Goal: Connect with others: Connect with other users

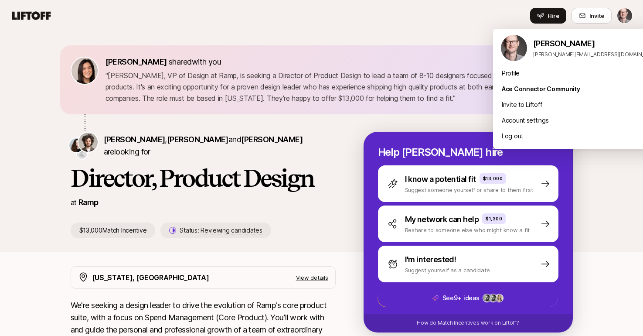
click at [624, 17] on html "Home Searches People Your Private Network Hire Hire Invite [PERSON_NAME] shared…" at bounding box center [321, 168] width 643 height 336
click at [513, 70] on div "Profile" at bounding box center [580, 73] width 174 height 16
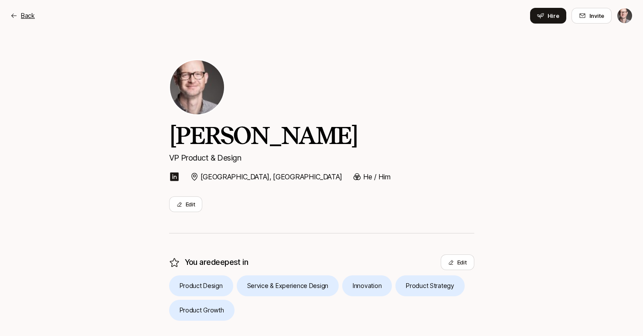
click at [27, 16] on p "Back" at bounding box center [28, 15] width 14 height 10
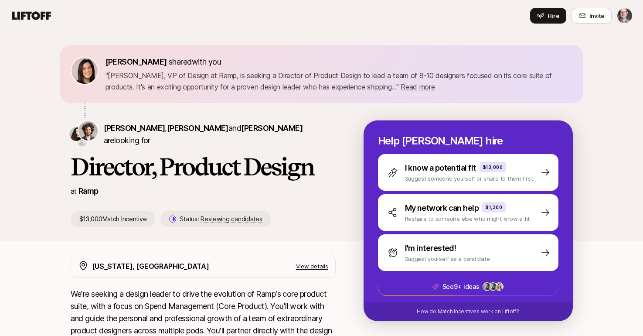
click at [26, 16] on icon at bounding box center [31, 16] width 42 height 12
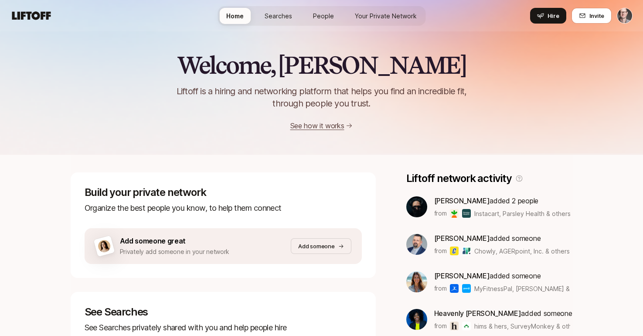
scroll to position [1, 0]
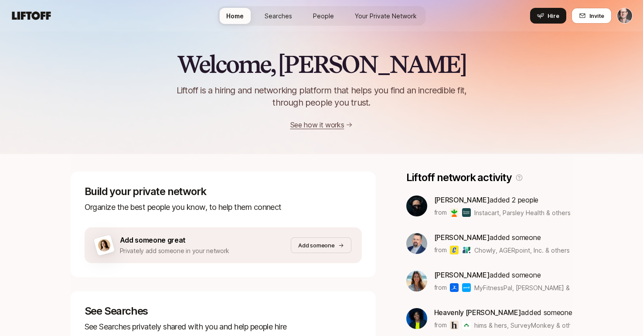
click at [325, 12] on span "People" at bounding box center [323, 15] width 21 height 9
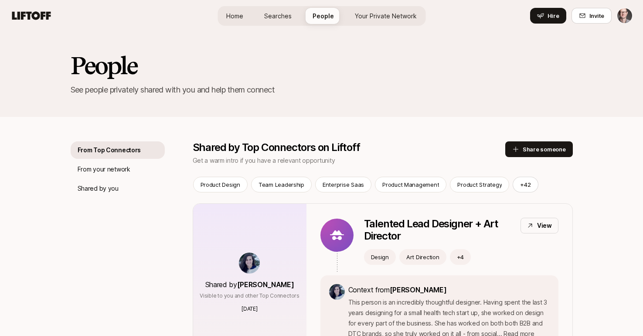
click at [387, 13] on span "Your Private Network" at bounding box center [386, 15] width 62 height 9
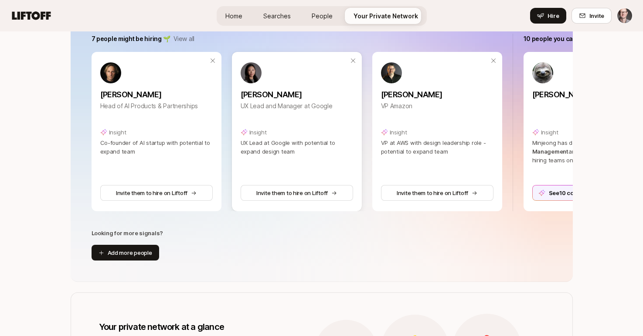
scroll to position [171, 0]
click at [425, 194] on button "Invite them to hire on Liftoff" at bounding box center [437, 193] width 113 height 16
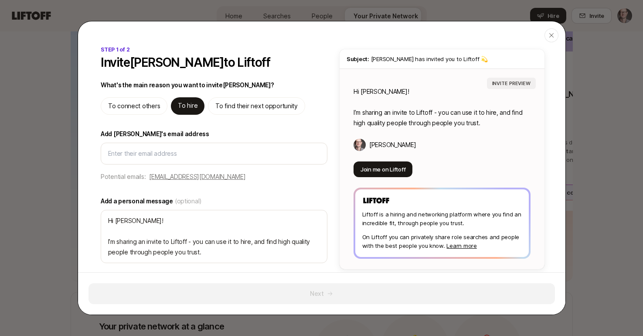
type textarea "x"
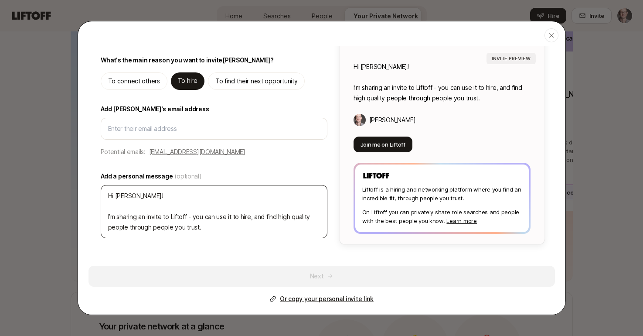
scroll to position [25, 0]
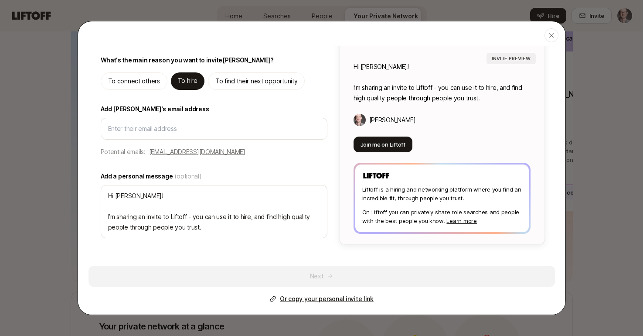
click at [204, 150] on p "[EMAIL_ADDRESS][DOMAIN_NAME]" at bounding box center [197, 152] width 96 height 10
type input "[EMAIL_ADDRESS][DOMAIN_NAME]"
type textarea "x"
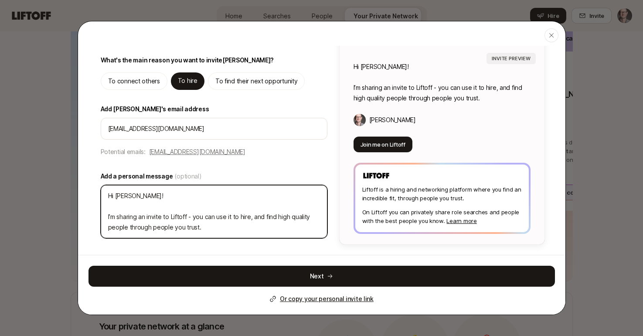
click at [153, 198] on textarea "Hi [PERSON_NAME]! I’m sharing an invite to Liftoff - you can use it to hire, an…" at bounding box center [214, 211] width 227 height 53
click at [108, 195] on textarea "Hi [PERSON_NAME]! I’m sharing an invite to Liftoff - you can use it to hire, an…" at bounding box center [214, 211] width 227 height 53
type textarea "HHi [PERSON_NAME]! I’m sharing an invite to Liftoff - you can use it to hire, a…"
type textarea "x"
type textarea "HiHi [PERSON_NAME]! I’m sharing an invite to Liftoff - you can use it to hire, …"
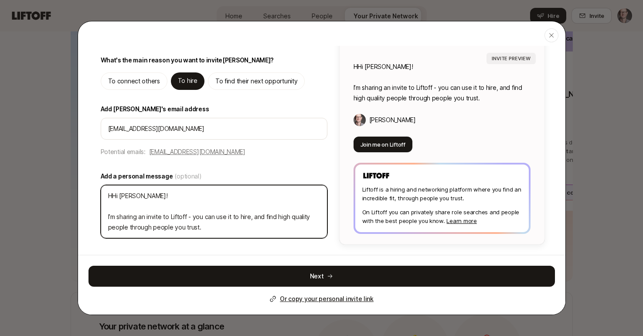
type textarea "x"
type textarea "Hi Hi [PERSON_NAME]! I’m sharing an invite to Liftoff - you can use it to hire,…"
type textarea "x"
type textarea "Hi MHi [PERSON_NAME]! I’m sharing an invite to Liftoff - you can use it to hire…"
type textarea "x"
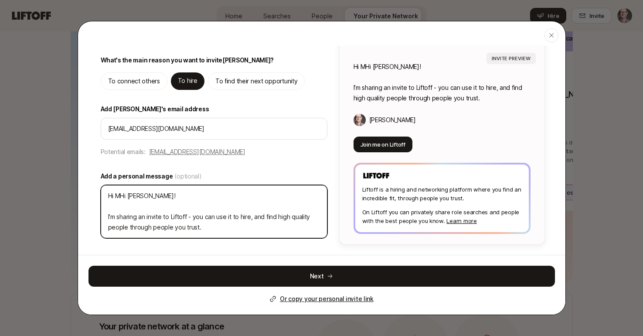
type textarea "Hi MaHi [PERSON_NAME]! I’m sharing an invite to Liftoff - you can use it to hir…"
type textarea "x"
type textarea "Hi [PERSON_NAME]! I’m sharing an invite to Liftoff - you can use it to hire, an…"
type textarea "x"
type textarea "Hi [PERSON_NAME]! I’m sharing an invite to Liftoff - you can use it to hire, an…"
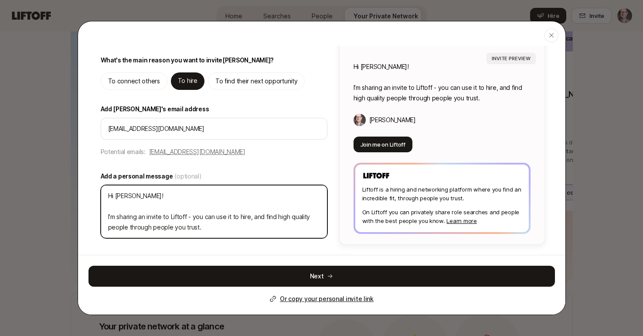
type textarea "x"
type textarea "Hi [PERSON_NAME],Hi [PERSON_NAME]! I’m sharing an invite to Liftoff - you can u…"
type textarea "x"
type textarea "Hi [PERSON_NAME], Hi [PERSON_NAME]! I’m sharing an invite to Liftoff - you can …"
type textarea "x"
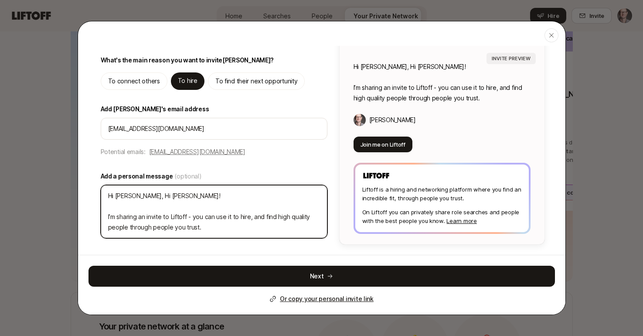
type textarea "Hi [PERSON_NAME], hHi [PERSON_NAME]! I’m sharing an invite to Liftoff - you can…"
type textarea "x"
type textarea "Hi [PERSON_NAME], heHi [PERSON_NAME]! I’m sharing an invite to Liftoff - you ca…"
type textarea "x"
type textarea "Hi [PERSON_NAME], herHi [PERSON_NAME]! I’m sharing an invite to Liftoff - you c…"
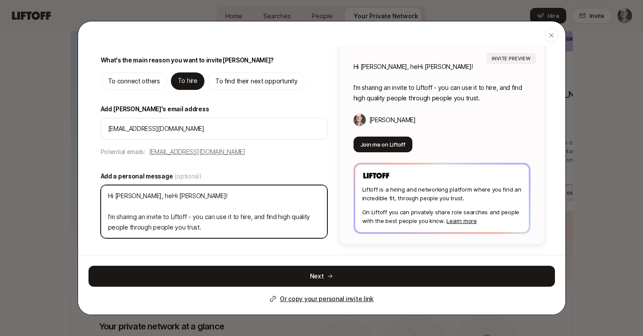
type textarea "x"
type textarea "Hi [PERSON_NAME], hereHi [PERSON_NAME]! I’m sharing an invite to Liftoff - you …"
type textarea "x"
type textarea "Hi [PERSON_NAME], here'Hi [PERSON_NAME]! I’m sharing an invite to Liftoff - you…"
type textarea "x"
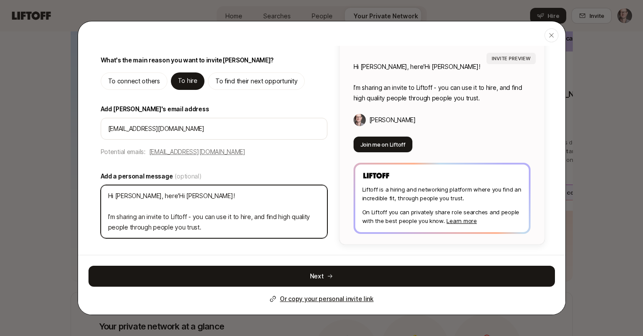
type textarea "Hi [PERSON_NAME], here' Hi [PERSON_NAME]! I’m sharing an invite to Liftoff - yo…"
type textarea "x"
type textarea "Hi [PERSON_NAME], here' [PERSON_NAME]! I’m sharing an invite to Liftoff - you c…"
type textarea "x"
type textarea "Hi [PERSON_NAME], here' Hi [PERSON_NAME]! I’m sharing an invite to Liftoff - yo…"
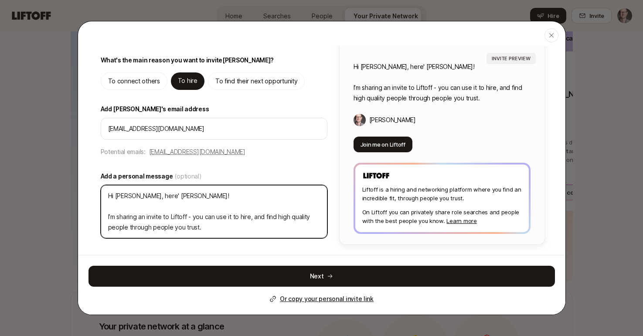
type textarea "x"
type textarea "Hi [PERSON_NAME], here'Hi [PERSON_NAME]! I’m sharing an invite to Liftoff - you…"
type textarea "x"
type textarea "Hi [PERSON_NAME], here'[PERSON_NAME]! I’m sharing an invite to Liftoff - you ca…"
type textarea "x"
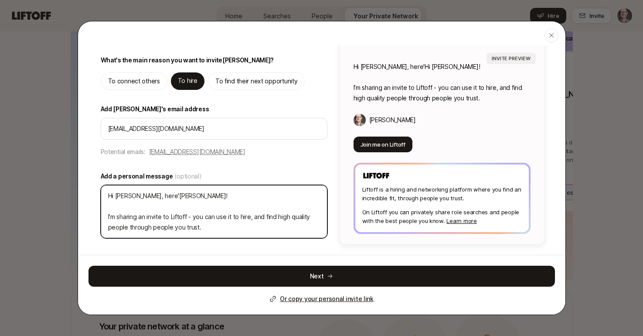
type textarea "Hi [PERSON_NAME], here's Hi [PERSON_NAME]! I’m sharing an invite to Liftoff - y…"
type textarea "x"
type textarea "Hi [PERSON_NAME], here's [PERSON_NAME]! I’m sharing an invite to Liftoff - you …"
type textarea "x"
type textarea "Hi [PERSON_NAME], here's thHi [PERSON_NAME]! I’m sharing an invite to Liftoff -…"
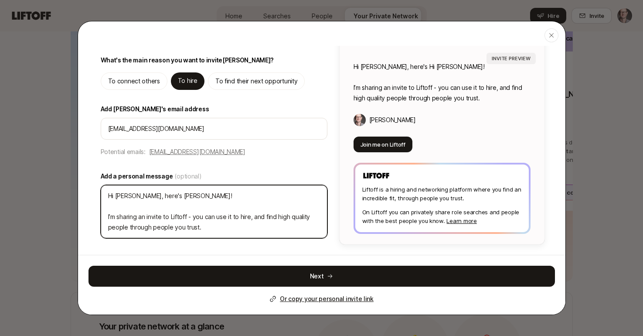
type textarea "x"
type textarea "Hi [PERSON_NAME], here's theHi [PERSON_NAME]! I’m sharing an invite to Liftoff …"
type textarea "x"
type textarea "Hi [PERSON_NAME], here's the Hi [PERSON_NAME]! I’m sharing an invite to Liftoff…"
type textarea "x"
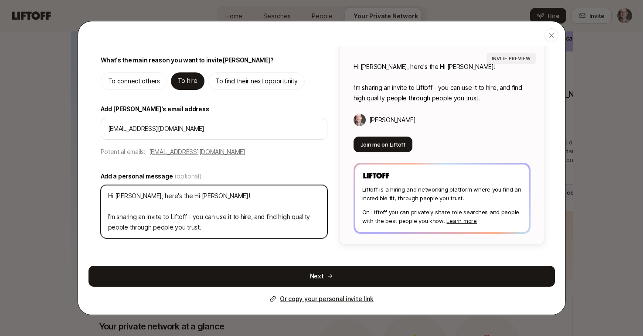
type textarea "Hi [PERSON_NAME], here's the fHi [PERSON_NAME]! I’m sharing an invite to Liftof…"
type textarea "x"
type textarea "Hi [PERSON_NAME], here's the foHi [PERSON_NAME]! I’m sharing an invite to Lifto…"
type textarea "x"
type textarea "Hi [PERSON_NAME], here's the fouHi [PERSON_NAME]! I’m sharing an invite to Lift…"
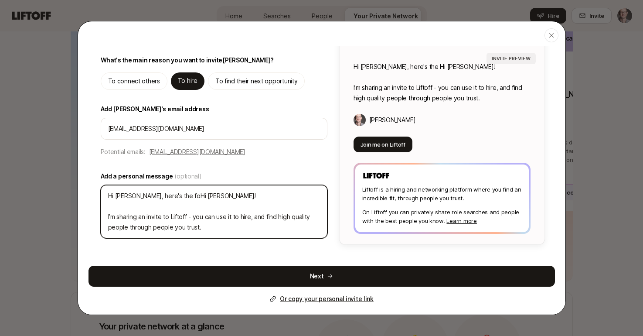
type textarea "x"
type textarea "Hi [PERSON_NAME], here's the founHi [PERSON_NAME]! I’m sharing an invite to Lif…"
type textarea "x"
type textarea "Hi [PERSON_NAME], here's the foundHi [PERSON_NAME]! I’m sharing an invite to Li…"
type textarea "x"
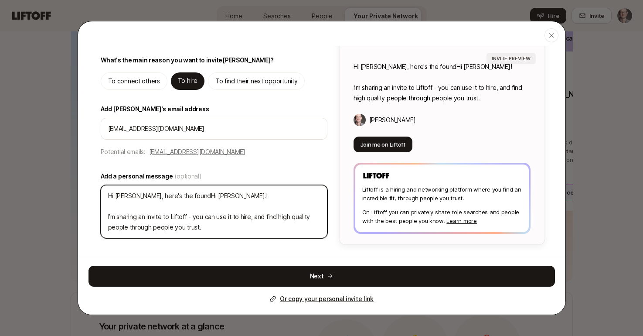
type textarea "Hi [PERSON_NAME], here's the foundeHi [PERSON_NAME]! I’m sharing an invite to L…"
type textarea "x"
type textarea "Hi [PERSON_NAME], here's the founderHi [PERSON_NAME]! I’m sharing an invite to …"
type textarea "x"
type textarea "Hi [PERSON_NAME], here's the foundeHi [PERSON_NAME]! I’m sharing an invite to L…"
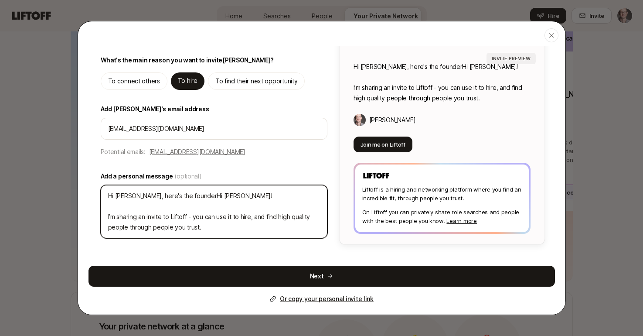
type textarea "x"
type textarea "Hi [PERSON_NAME], here's the foundHi [PERSON_NAME]! I’m sharing an invite to Li…"
type textarea "x"
type textarea "Hi [PERSON_NAME], here's the founHi [PERSON_NAME]! I’m sharing an invite to Lif…"
type textarea "x"
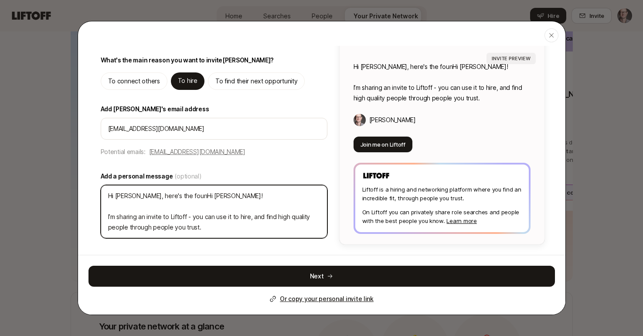
type textarea "Hi [PERSON_NAME], here's the fouHi [PERSON_NAME]! I’m sharing an invite to Lift…"
type textarea "x"
type textarea "Hi [PERSON_NAME], here's the foHi [PERSON_NAME]! I’m sharing an invite to Lifto…"
type textarea "x"
type textarea "Hi [PERSON_NAME], here's the fHi [PERSON_NAME]! I’m sharing an invite to Liftof…"
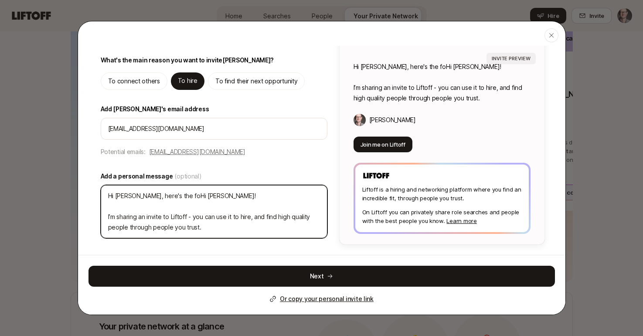
type textarea "x"
type textarea "Hi [PERSON_NAME], here's the Hi [PERSON_NAME]! I’m sharing an invite to Liftoff…"
type textarea "x"
type textarea "Hi [PERSON_NAME], here's the nHi [PERSON_NAME]! I’m sharing an invite to Liftof…"
type textarea "x"
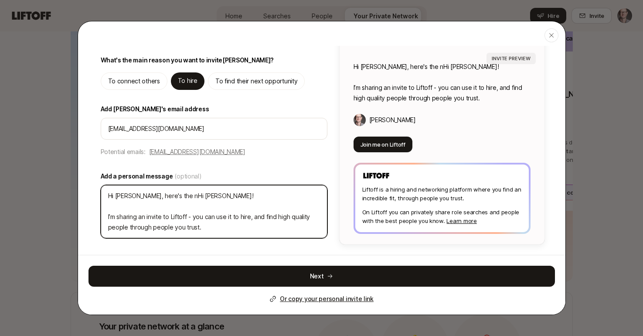
type textarea "Hi [PERSON_NAME], here's the neHi [PERSON_NAME]! I’m sharing an invite to Lifto…"
type textarea "x"
type textarea "Hi [PERSON_NAME], here's the newHi [PERSON_NAME]! I’m sharing an invite to Lift…"
type textarea "x"
type textarea "Hi [PERSON_NAME], here's the new Hi [PERSON_NAME]! I’m sharing an invite to Lif…"
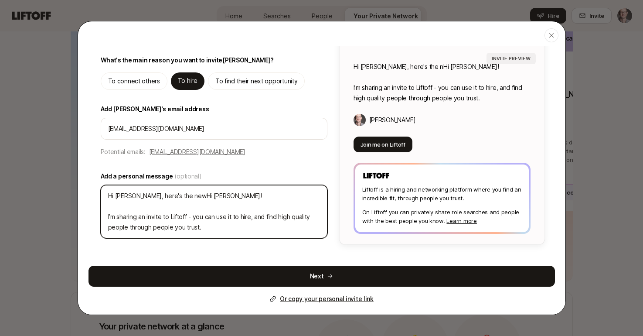
type textarea "x"
type textarea "Hi [PERSON_NAME], here's the new [PERSON_NAME]! I’m sharing an invite to Liftof…"
type textarea "x"
type textarea "Hi [PERSON_NAME], here's the new [PERSON_NAME]! I’m sharing an invite to Liftof…"
type textarea "x"
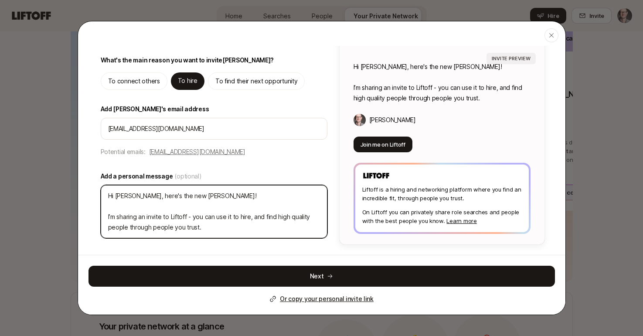
type textarea "Hi [PERSON_NAME], here's the new serHi [PERSON_NAME]! I’m sharing an invite to …"
type textarea "x"
type textarea "Hi [PERSON_NAME], here's the new servHi [PERSON_NAME]! I’m sharing an invite to…"
type textarea "x"
type textarea "Hi [PERSON_NAME], here's the new serviHi [PERSON_NAME]! I’m sharing an invite t…"
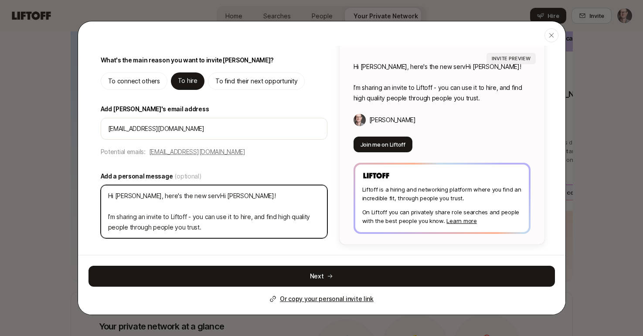
type textarea "x"
type textarea "Hi [PERSON_NAME], here's the new servicHi [PERSON_NAME]! I’m sharing an invite …"
type textarea "x"
type textarea "Hi [PERSON_NAME], here's the new serviceHi [PERSON_NAME]! I’m sharing an invite…"
type textarea "x"
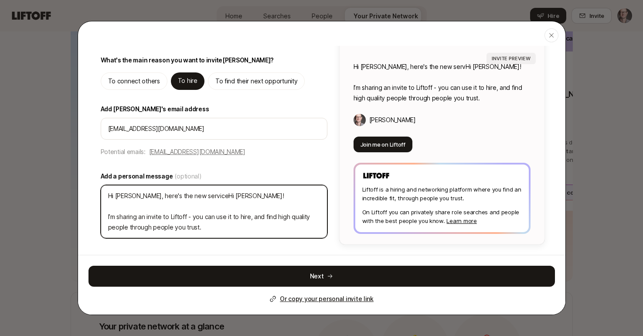
type textarea "Hi [PERSON_NAME], here's the new service Hi [PERSON_NAME]! I’m sharing an invit…"
type textarea "x"
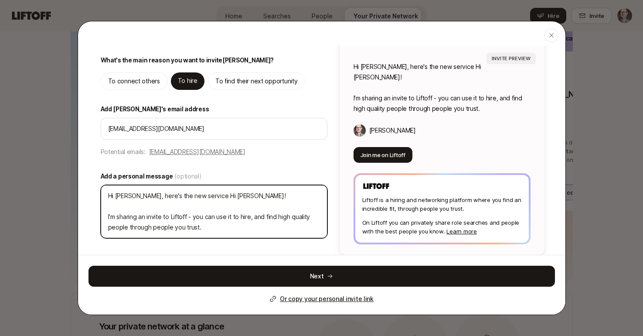
type textarea "Hi [PERSON_NAME], here's the new service IHi [PERSON_NAME]! I’m sharing an invi…"
type textarea "x"
type textarea "Hi [PERSON_NAME], here's the new service I'Hi [PERSON_NAME]! I’m sharing an inv…"
type textarea "x"
type textarea "Hi [PERSON_NAME], here's the new service I'vHi [PERSON_NAME]! I’m sharing an in…"
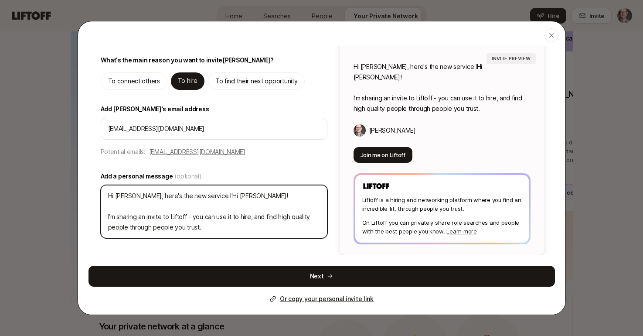
type textarea "x"
type textarea "Hi [PERSON_NAME], here's the new service I'veHi [PERSON_NAME]! I’m sharing an i…"
type textarea "x"
type textarea "Hi [PERSON_NAME], here's the new service I've Hi [PERSON_NAME]! I’m sharing an …"
type textarea "x"
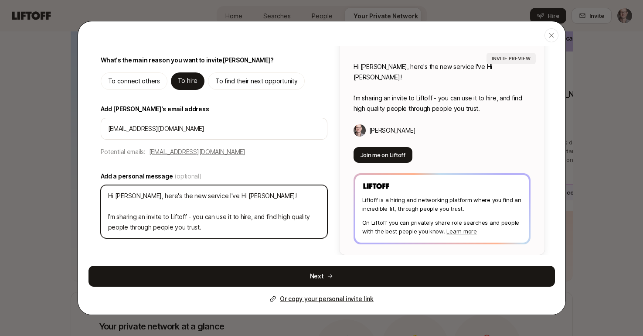
type textarea "Hi [PERSON_NAME], here's the new service I've bHi [PERSON_NAME]! I’m sharing an…"
type textarea "x"
type textarea "Hi [PERSON_NAME], here's the new service I've [PERSON_NAME]! I’m sharing an inv…"
type textarea "x"
type textarea "Hi [PERSON_NAME], here's the new service I've beeHi [PERSON_NAME]! I’m sharing …"
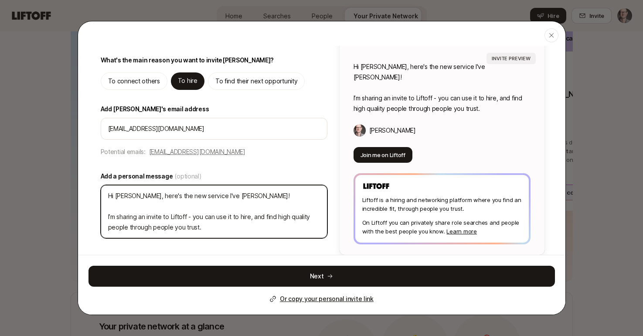
type textarea "x"
type textarea "Hi [PERSON_NAME], here's the new service I've beenHi [PERSON_NAME]! I’m sharing…"
type textarea "x"
type textarea "Hi [PERSON_NAME], here's the new service I've been Hi [PERSON_NAME]! I’m sharin…"
type textarea "x"
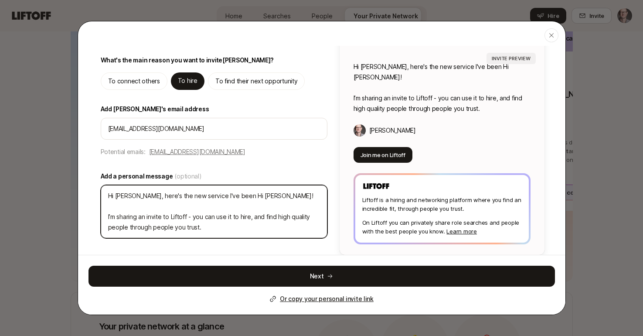
type textarea "Hi [PERSON_NAME], here's the new service I've been. Hi [PERSON_NAME]! I’m shari…"
type textarea "x"
type textarea "Hi [PERSON_NAME], here's the new service I've been. hHi [PERSON_NAME]! I’m shar…"
type textarea "x"
type textarea "Hi [PERSON_NAME], here's the new service I've been. [DEMOGRAPHIC_DATA] [PERSON_…"
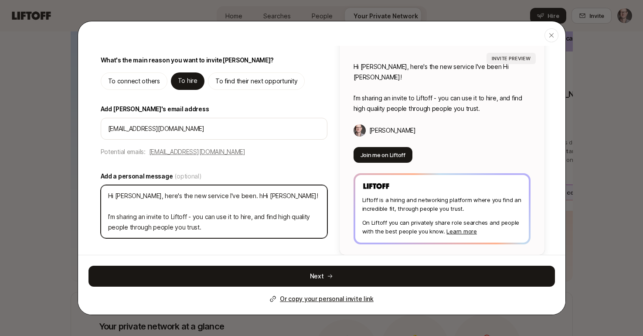
type textarea "x"
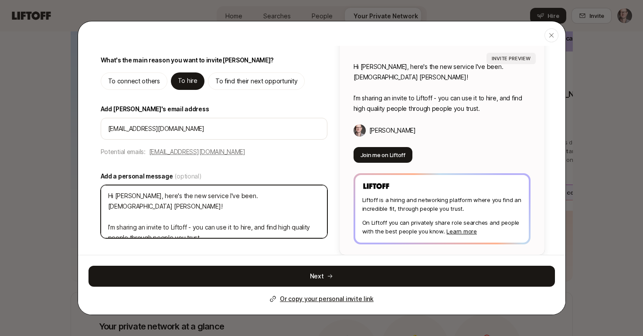
type textarea "Hi [PERSON_NAME], here's the new service I've been. helHi [PERSON_NAME]! I’m sh…"
type textarea "x"
type textarea "Hi [PERSON_NAME], here's the new service I've been. helpHi [PERSON_NAME]! I’m s…"
type textarea "x"
type textarea "Hi [PERSON_NAME], here's the new service I've been. helpiHi [PERSON_NAME]! I’m …"
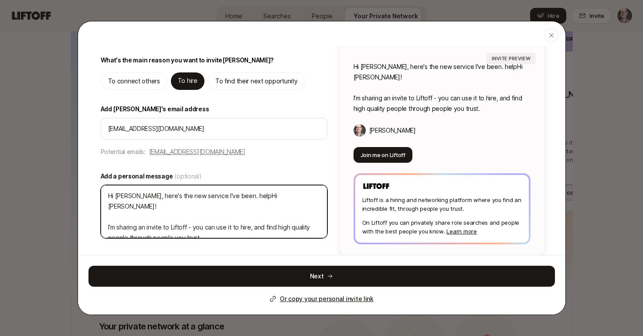
type textarea "x"
type textarea "Hi [PERSON_NAME], here's the new service I've been. helpinHi [PERSON_NAME]! I’m…"
type textarea "x"
type textarea "Hi [PERSON_NAME], here's the new service I've been. helpingHi [PERSON_NAME]! I’…"
type textarea "x"
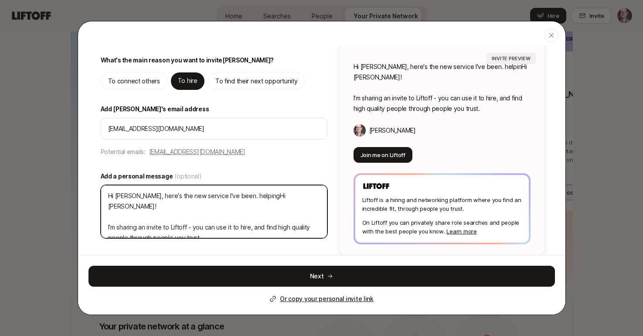
type textarea "Hi [PERSON_NAME], here's the new service I've been. helping Hi [PERSON_NAME]! I…"
type textarea "x"
type textarea "Hi [PERSON_NAME], here's the new service I've been. helping aHi [PERSON_NAME]! …"
type textarea "x"
type textarea "Hi [PERSON_NAME], here's the new service I've been. helping adHi [PERSON_NAME]!…"
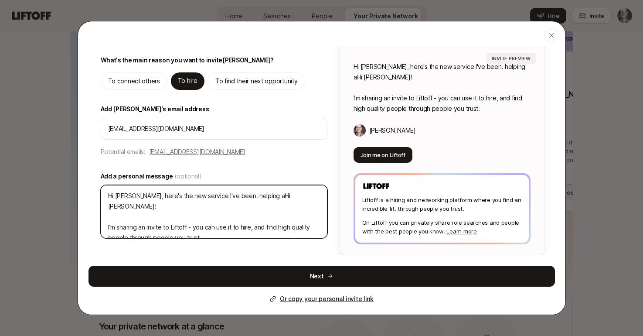
type textarea "x"
type textarea "Hi [PERSON_NAME], here's the new service I've been. helping advHi [PERSON_NAME]…"
type textarea "x"
type textarea "Hi [PERSON_NAME], here's the new service I've been. helping adviHi [PERSON_NAME…"
type textarea "x"
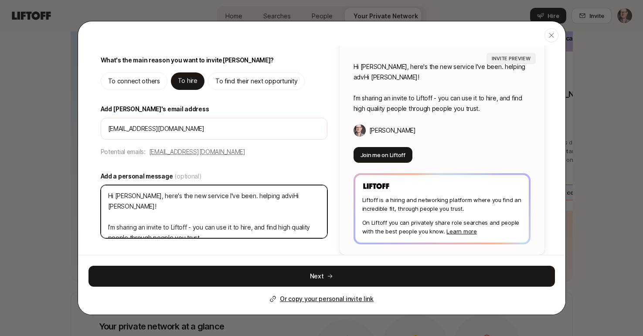
type textarea "Hi [PERSON_NAME], here's the new service I've been. helping advisHi [PERSON_NAM…"
type textarea "x"
type textarea "Hi [PERSON_NAME], here's the new service I've been. helping adviseHi [PERSON_NA…"
type textarea "x"
type textarea "Hi [PERSON_NAME], here's the new service I've been. helping advise Hi [PERSON_N…"
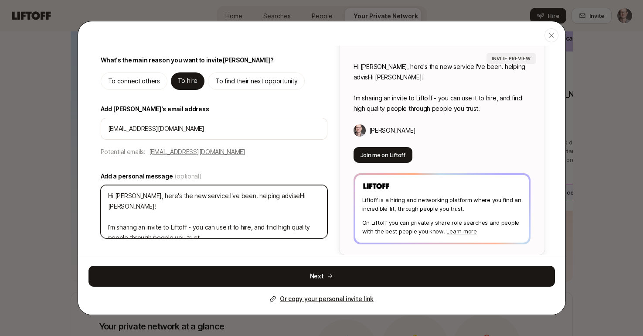
type textarea "x"
type textarea "Hi [PERSON_NAME], here's the new service I've been. helping advise [PERSON_NAME…"
type textarea "x"
type textarea "Hi [PERSON_NAME], here's the new service I've been. helping advise thHi [PERSON…"
type textarea "x"
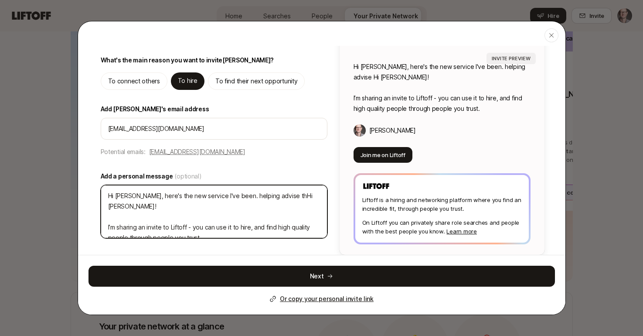
type textarea "Hi [PERSON_NAME], here's the new service I've been. helping advise theHi [PERSO…"
type textarea "x"
type textarea "Hi [PERSON_NAME], here's the new service I've been. helping advise the Hi [PERS…"
type textarea "x"
type textarea "Hi [PERSON_NAME], here's the new service I've been. helping advise the fHi [PER…"
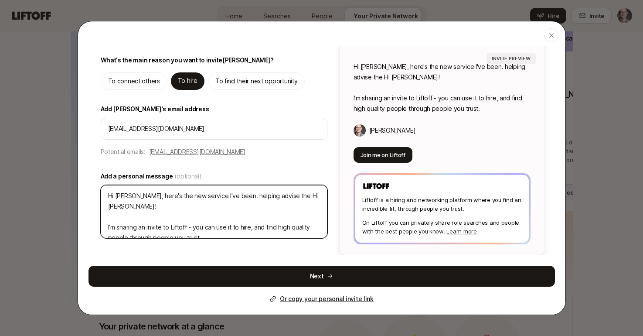
type textarea "x"
type textarea "Hi [PERSON_NAME], here's the new service I've been. helping advise the foHi [PE…"
type textarea "x"
type textarea "Hi [PERSON_NAME], here's the new service I've been. helping advise the fouHi [P…"
type textarea "x"
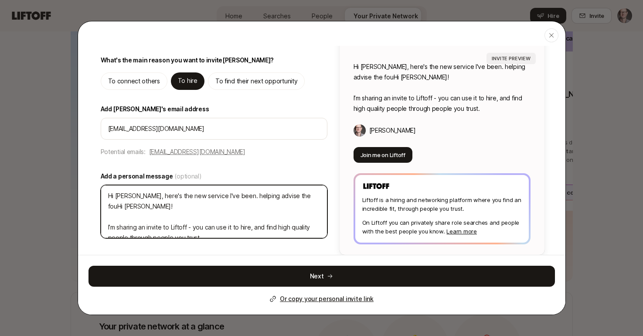
type textarea "Hi [PERSON_NAME], here's the new service I've been. helping advise the founHi […"
type textarea "x"
type textarea "Hi [PERSON_NAME], here's the new service I've been. helping advise the foundHi …"
type textarea "x"
type textarea "Hi [PERSON_NAME], here's the new service I've been. helping advise the foundeHi…"
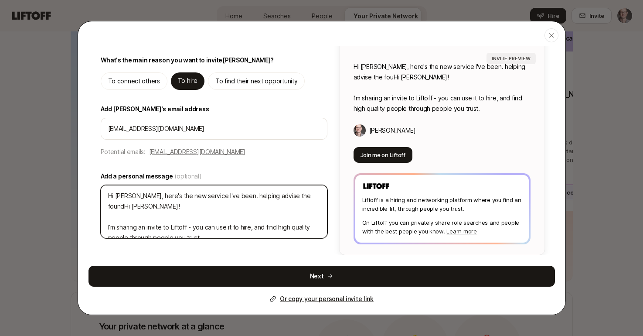
type textarea "x"
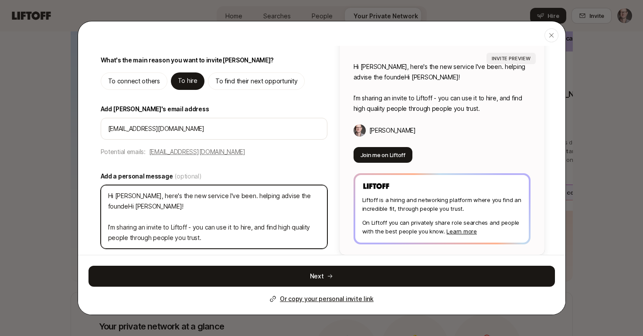
type textarea "Hi [PERSON_NAME], here's the new service I've been. helping advise the founderH…"
type textarea "x"
type textarea "Hi [PERSON_NAME], here's the new service I've been. helping advise the founder …"
type textarea "x"
type textarea "Hi [PERSON_NAME], here's the new service I've been. helping advise the founder …"
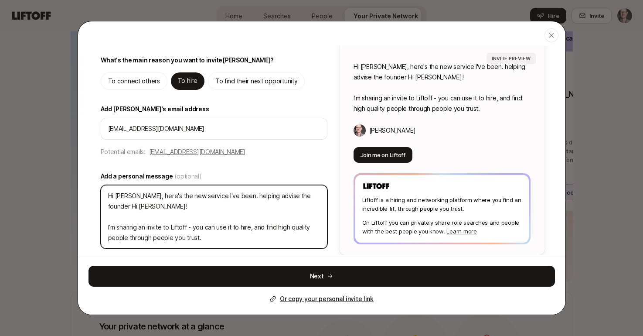
type textarea "x"
type textarea "Hi [PERSON_NAME], here's the new service I've been. helping advise the founder …"
type textarea "x"
type textarea "Hi [PERSON_NAME], here's the new service I've been. helping advise the founder …"
type textarea "x"
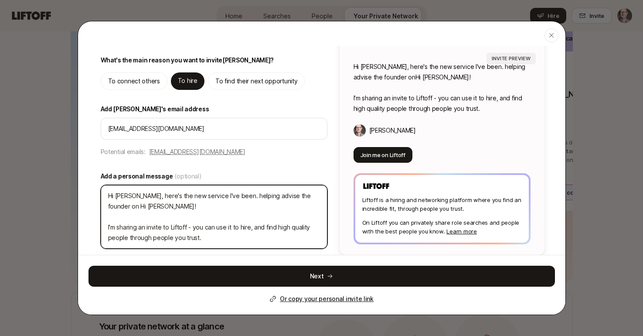
type textarea "Hi [PERSON_NAME], here's the new service I've been. helping advise the founder …"
type textarea "x"
type textarea "Hi [PERSON_NAME], here's the new service I've been. helping advise the founder …"
type textarea "x"
type textarea "Hi [PERSON_NAME], here's the new service I've been. helping advise the founder …"
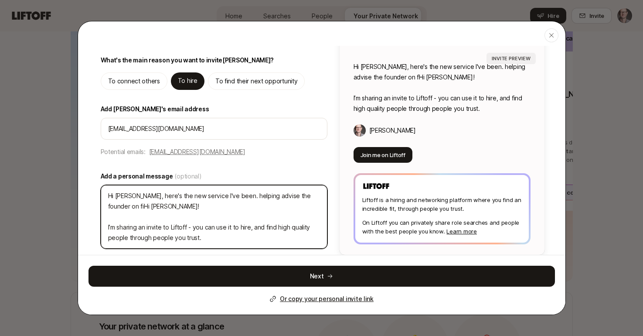
type textarea "x"
type textarea "Hi [PERSON_NAME], here's the new service I've been. helping advise the founder …"
type textarea "x"
type textarea "Hi [PERSON_NAME], here's the new service I've been. helping advise the founder …"
type textarea "x"
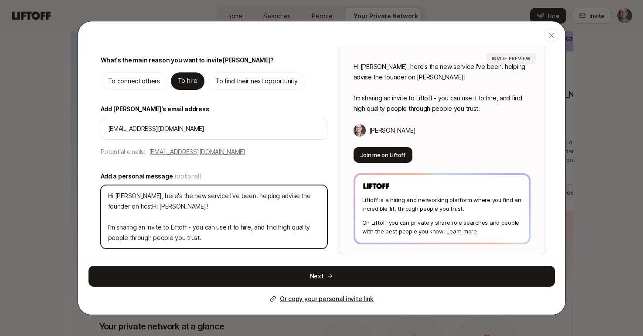
type textarea "Hi [PERSON_NAME], here's the new service I've been. helping advise the founder …"
type textarea "x"
type textarea "Hi [PERSON_NAME], here's the new service I've been. helping advise the founder …"
type textarea "x"
type textarea "Hi [PERSON_NAME], here's the new service I've been. helping advise the founder …"
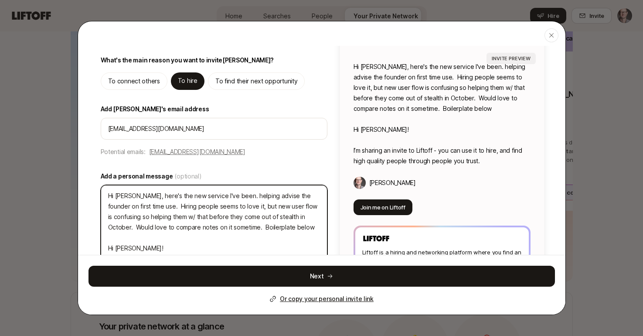
click at [237, 229] on textarea "Hi [PERSON_NAME], here's the new service I've been. helping advise the founder …" at bounding box center [214, 238] width 227 height 106
drag, startPoint x: 287, startPoint y: 224, endPoint x: 99, endPoint y: 182, distance: 193.1
click at [99, 182] on div "STEP 1 of 2 Invite [PERSON_NAME] to Liftoff What's the main reason you want to …" at bounding box center [214, 164] width 230 height 286
click at [198, 217] on textarea "Hi [PERSON_NAME], here's the new service I've been. helping advise the founder …" at bounding box center [214, 238] width 227 height 106
drag, startPoint x: 298, startPoint y: 196, endPoint x: 295, endPoint y: 213, distance: 17.4
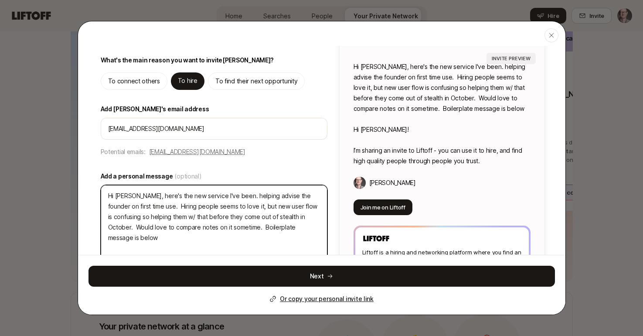
click at [298, 196] on textarea "Hi [PERSON_NAME], here's the new service I've been. helping advise the founder …" at bounding box center [214, 238] width 227 height 106
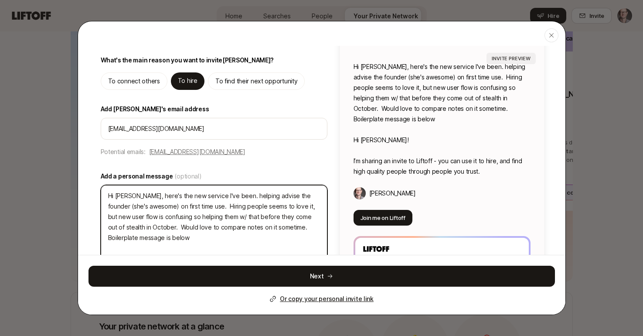
drag, startPoint x: 136, startPoint y: 237, endPoint x: 92, endPoint y: 195, distance: 61.7
click at [91, 195] on div "STEP 1 of 2 Invite [PERSON_NAME] to Liftoff What's the main reason you want to …" at bounding box center [322, 169] width 488 height 297
drag, startPoint x: 231, startPoint y: 222, endPoint x: 233, endPoint y: 228, distance: 5.9
click at [231, 222] on textarea "Hi [PERSON_NAME], here's the new service I've been. helping advise the founder …" at bounding box center [214, 243] width 227 height 116
click at [124, 196] on textarea "Hi [PERSON_NAME], here's the new service I've been. helping advise the founder …" at bounding box center [214, 243] width 227 height 116
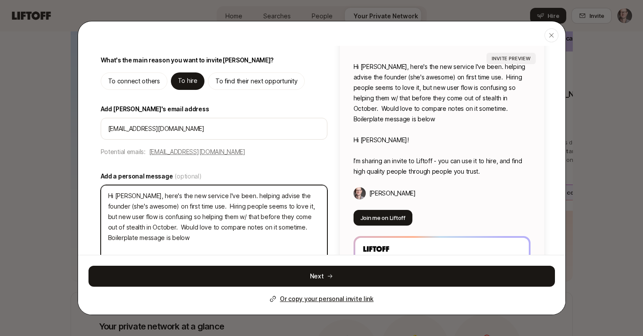
click at [123, 196] on textarea "Hi [PERSON_NAME], here's the new service I've been. helping advise the founder …" at bounding box center [214, 243] width 227 height 116
click at [201, 223] on textarea "Hello [PERSON_NAME]! here's the new service I've been. helping advise the found…" at bounding box center [214, 243] width 227 height 116
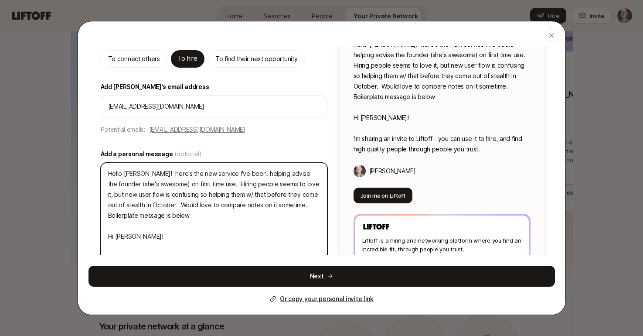
scroll to position [52, 0]
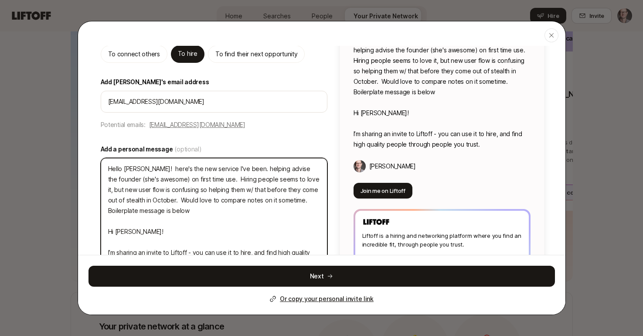
click at [135, 201] on textarea "Hello [PERSON_NAME]! here's the new service I've been. helping advise the found…" at bounding box center [214, 216] width 227 height 116
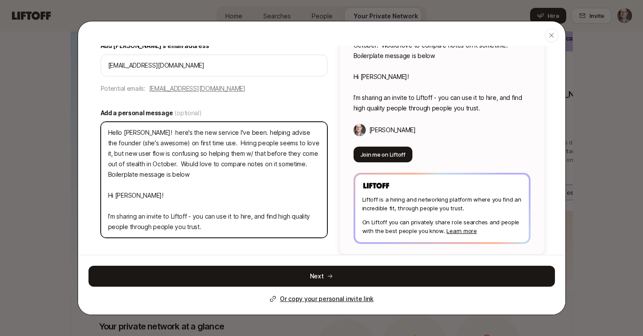
scroll to position [88, 0]
drag, startPoint x: 105, startPoint y: 142, endPoint x: 93, endPoint y: 121, distance: 24.4
click at [93, 121] on div "STEP 1 of 2 Invite [PERSON_NAME] to Liftoff What's the main reason you want to …" at bounding box center [322, 106] width 488 height 297
click at [271, 200] on textarea "Hello [PERSON_NAME]! here's the new service I've been. helping advise the found…" at bounding box center [214, 180] width 227 height 116
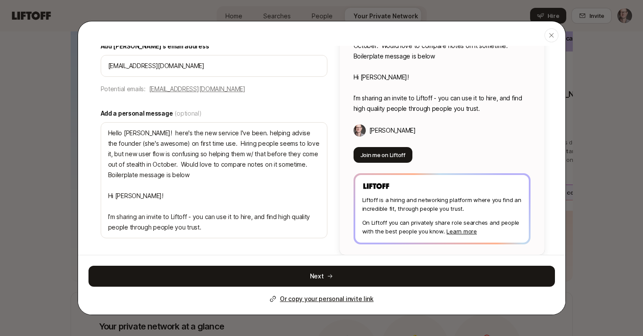
click at [294, 270] on button "Next" at bounding box center [322, 276] width 467 height 21
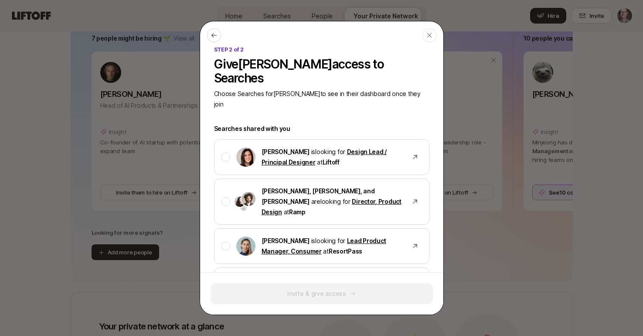
scroll to position [0, 0]
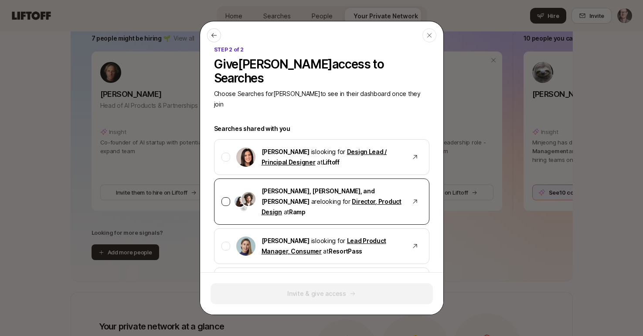
click at [227, 197] on div at bounding box center [226, 201] width 9 height 9
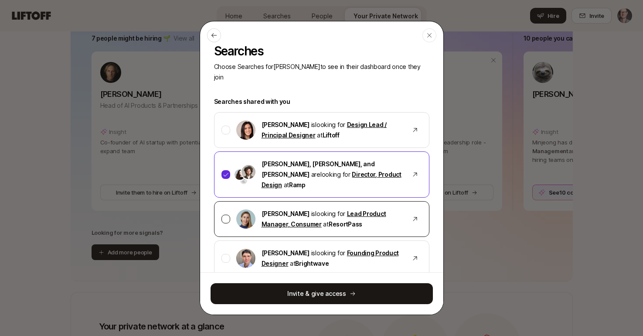
scroll to position [40, 0]
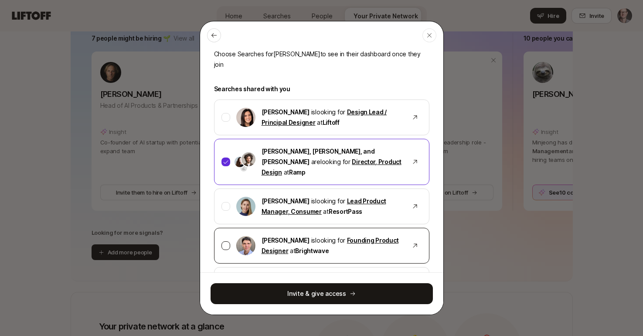
click at [229, 228] on div "[PERSON_NAME] is looking for Founding Product Designer at Brightwave" at bounding box center [322, 246] width 216 height 36
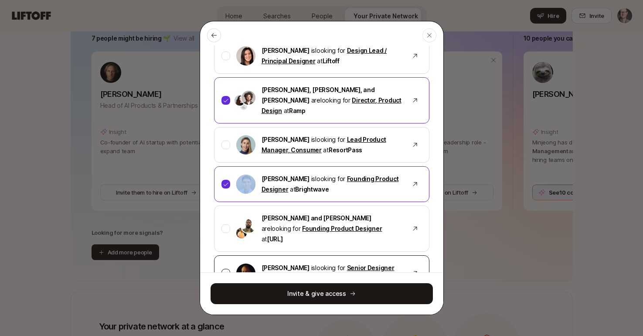
scroll to position [104, 0]
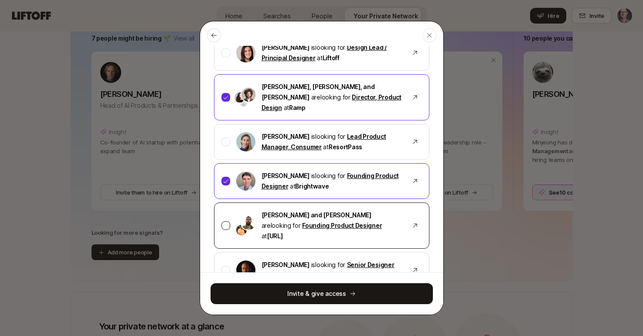
click at [225, 221] on div at bounding box center [226, 225] width 9 height 9
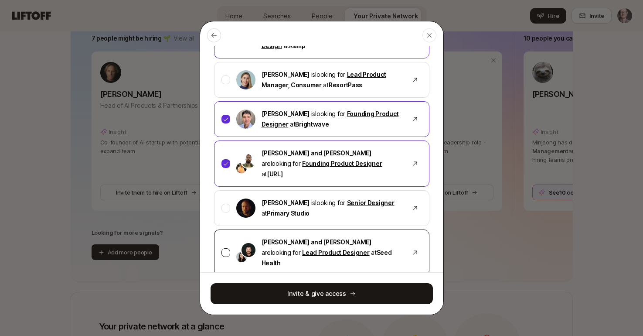
scroll to position [172, 0]
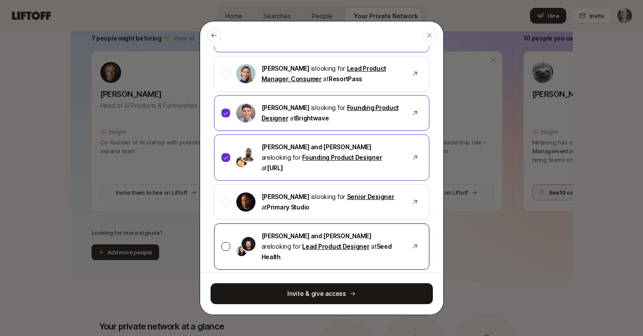
click at [226, 242] on div at bounding box center [226, 246] width 9 height 9
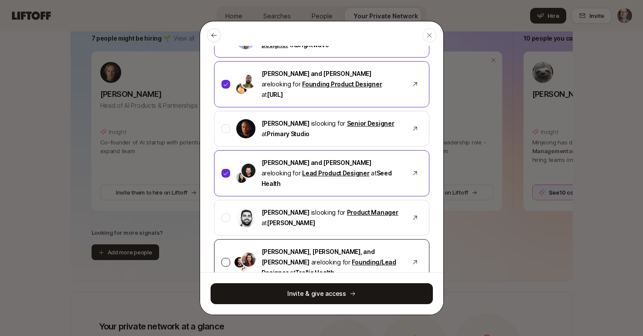
scroll to position [249, 0]
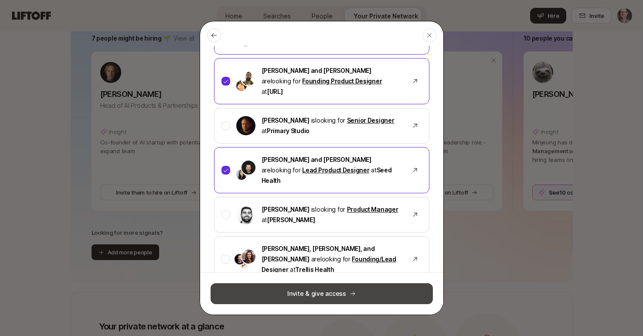
click at [327, 293] on button "Invite & give access" at bounding box center [322, 293] width 222 height 21
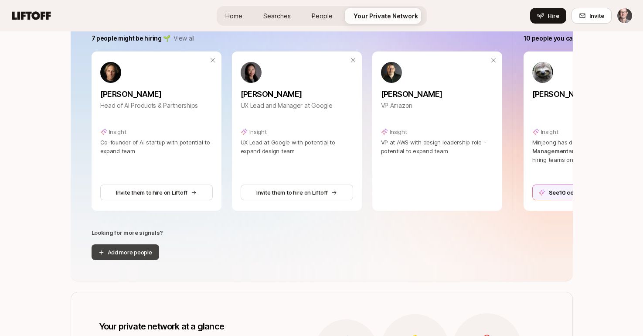
click at [141, 251] on button "Add more people" at bounding box center [126, 252] width 68 height 16
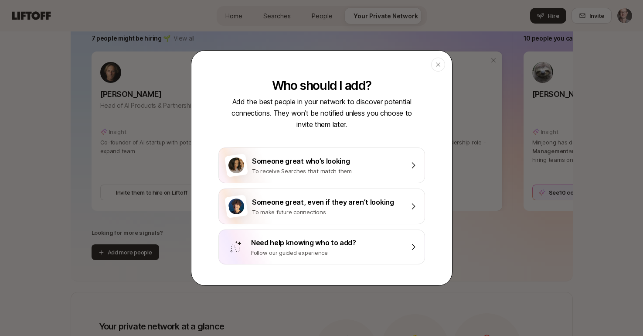
click at [437, 63] on icon "button" at bounding box center [438, 64] width 4 height 4
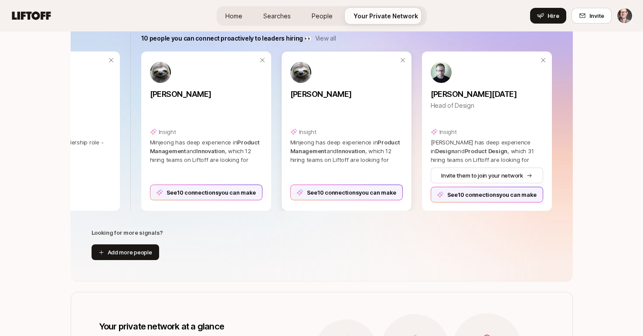
scroll to position [171, 0]
click at [403, 61] on icon at bounding box center [403, 60] width 7 height 7
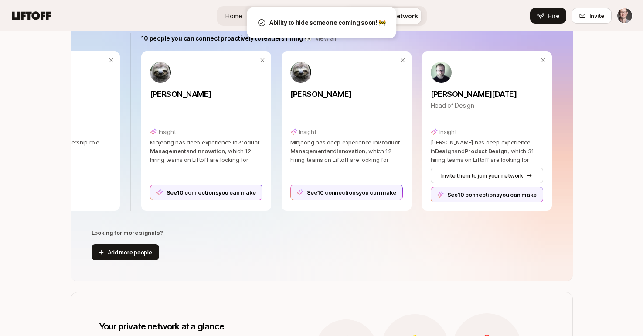
drag, startPoint x: 246, startPoint y: 223, endPoint x: 239, endPoint y: 217, distance: 8.6
click at [246, 222] on div "Ways to help your network View all We’ve identified ways to help people hire or…" at bounding box center [322, 126] width 503 height 311
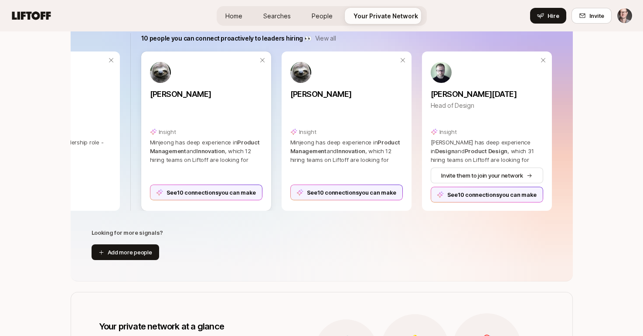
click at [209, 193] on div "See 10 connections you can make" at bounding box center [206, 193] width 113 height 16
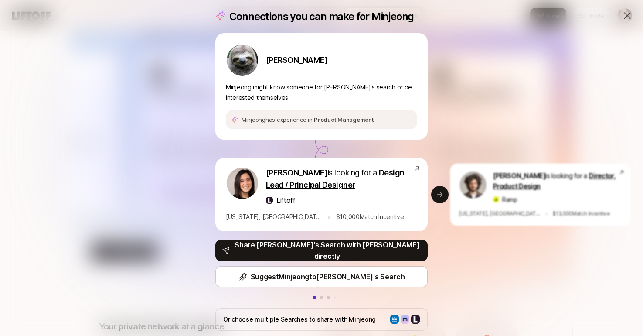
click at [92, 211] on div "Connections you can make for [PERSON_NAME] might know someone for [PERSON_NAME]…" at bounding box center [321, 170] width 643 height 341
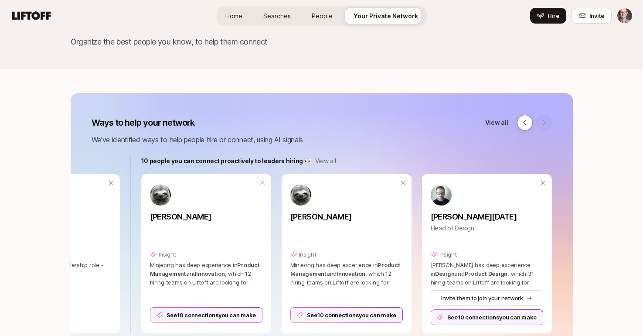
scroll to position [3, 0]
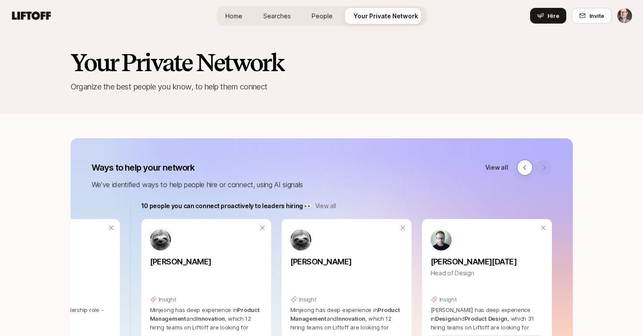
click at [327, 8] on link "People" at bounding box center [322, 16] width 35 height 16
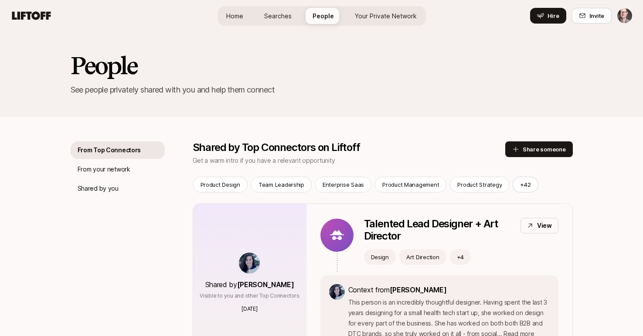
click at [378, 14] on span "Your Private Network" at bounding box center [386, 15] width 62 height 9
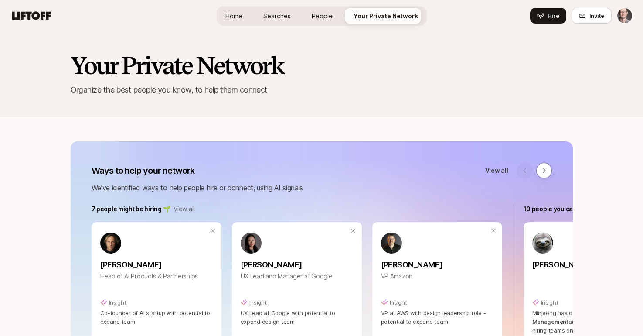
click at [240, 17] on span "Home" at bounding box center [234, 15] width 17 height 9
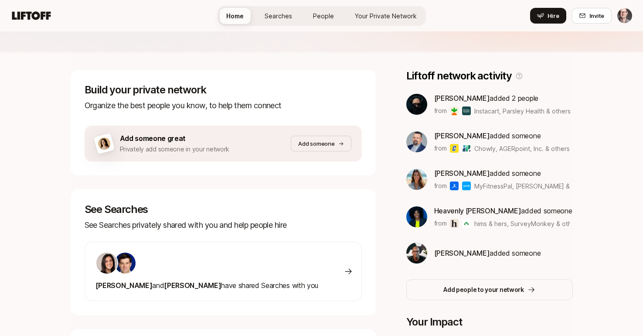
scroll to position [106, 0]
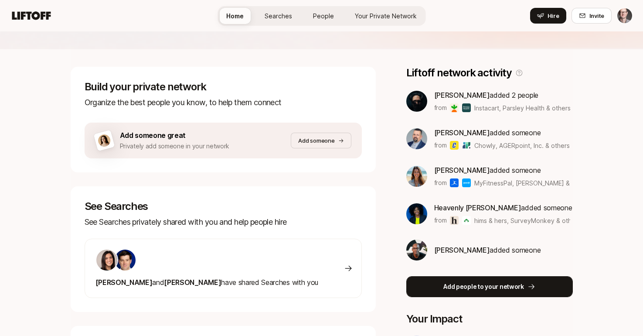
click at [493, 284] on p "Add people to your network" at bounding box center [484, 286] width 81 height 10
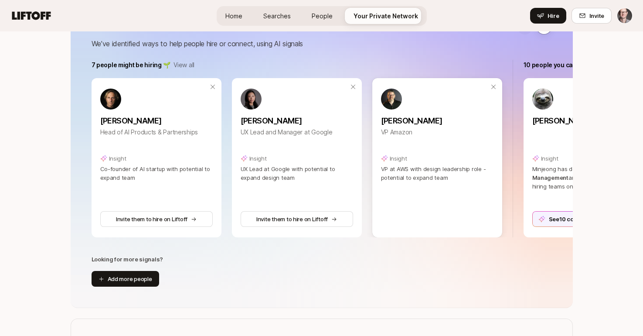
scroll to position [145, 0]
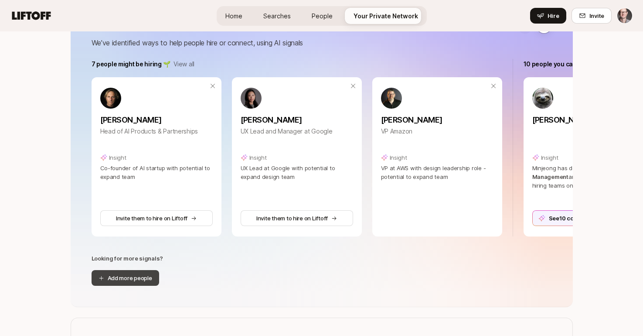
click at [153, 277] on button "Add more people" at bounding box center [126, 278] width 68 height 16
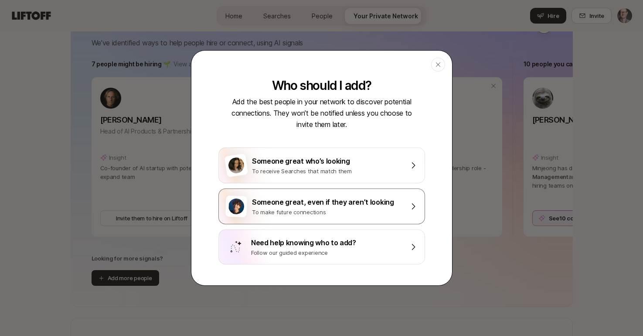
click at [343, 202] on div "Someone great, even if they aren’t looking" at bounding box center [328, 201] width 152 height 11
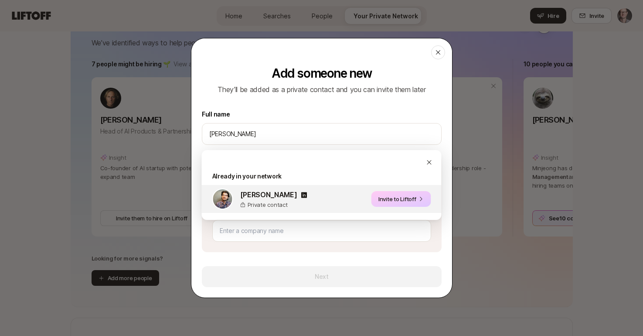
click at [303, 193] on div "[PERSON_NAME] Private contact Invite to Liftoff" at bounding box center [322, 199] width 240 height 28
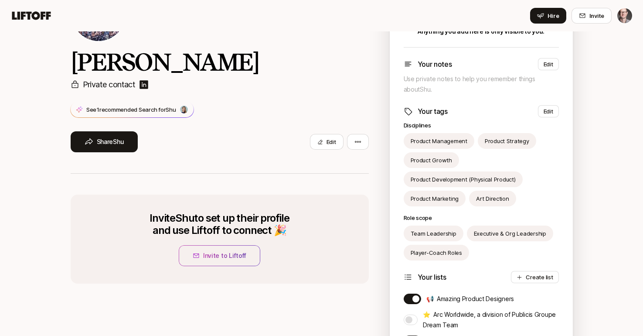
scroll to position [82, 0]
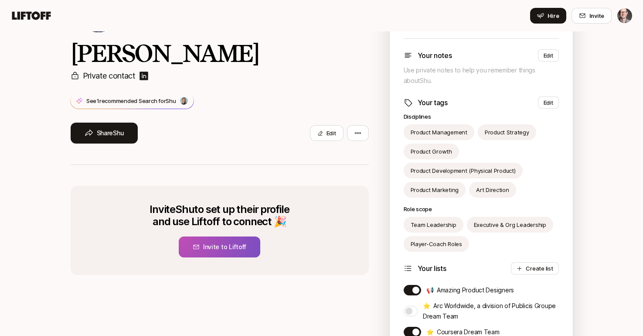
click at [229, 247] on button "Invite to Liftoff" at bounding box center [220, 246] width 82 height 21
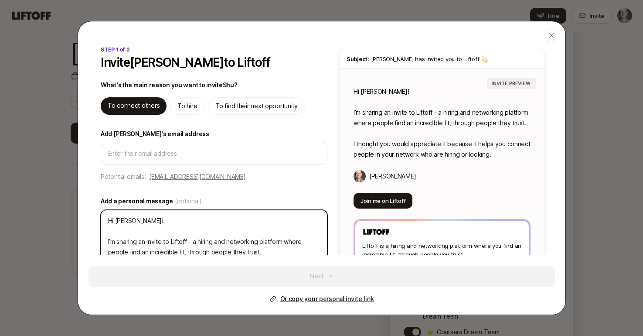
click at [137, 221] on textarea "Hi Shu! I’m sharing an invite to Liftoff - a hiring and networking platform whe…" at bounding box center [214, 252] width 227 height 85
paste textarea "Hello Sir! here's the new service I've been. helping advise the founder (she's …"
type textarea "Hi Shu! Hello Sir! here's the new service I've been. helping advise the founder…"
type textarea "x"
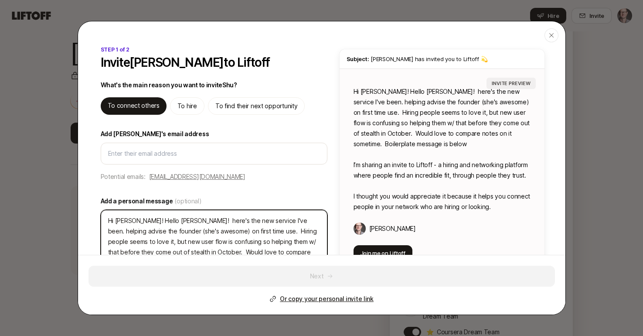
drag, startPoint x: 155, startPoint y: 219, endPoint x: 130, endPoint y: 221, distance: 24.5
click at [130, 221] on textarea "Hi Shu! Hello Sir! here's the new service I've been. helping advise the founder…" at bounding box center [214, 273] width 227 height 127
type textarea "Hi Shu! here's the new service I've been. helping advise the founder (she's awe…"
type textarea "x"
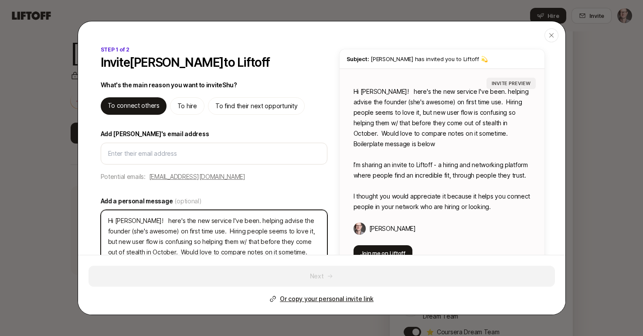
drag, startPoint x: 223, startPoint y: 222, endPoint x: 220, endPoint y: 227, distance: 6.7
click at [222, 224] on textarea "Hi Shu! here's the new service I've been. helping advise the founder (she's awe…" at bounding box center [214, 273] width 227 height 127
type textarea "Hi Shu! here's the new service I've been helping advise the founder (she's awes…"
type textarea "x"
click at [134, 233] on textarea "Hi Shu! here's the new service I've been helping advise the founder (she's awes…" at bounding box center [214, 273] width 227 height 127
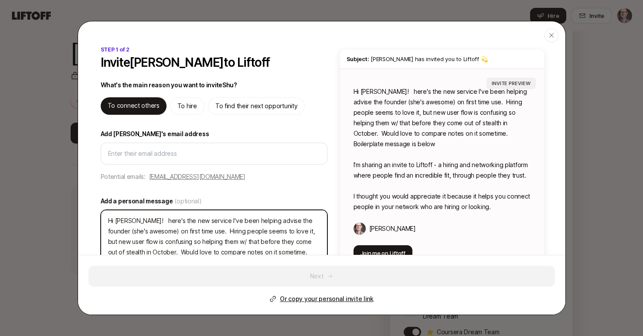
type textarea "Hi Shu! here's the new service I've been helping advise the founder (she's awes…"
type textarea "x"
type textarea "Hi Shu! here's the new service I've been helping advise the founder (she's awes…"
type textarea "x"
type textarea "Hi Shu! here's the new service I've been helping advise the founder (she's awes…"
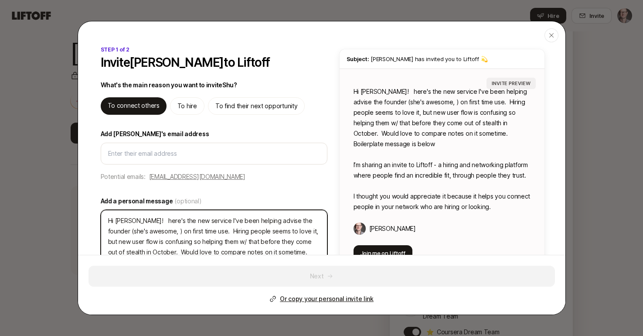
type textarea "x"
type textarea "Hi Shu! here's the new service I've been helping advise the founder (she's awes…"
type textarea "x"
type textarea "Hi Shu! here's the new service I've been helping advise the founder (she's awes…"
type textarea "x"
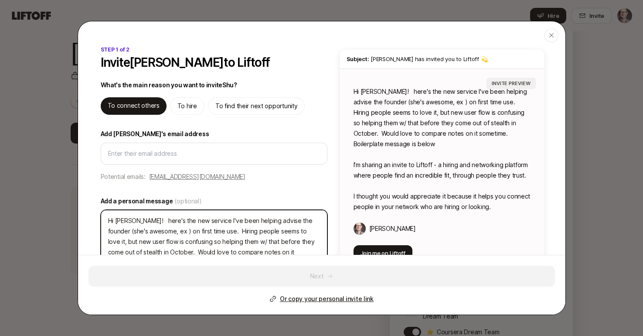
type textarea "Hi Shu! here's the new service I've been helping advise the founder (she's awes…"
type textarea "x"
type textarea "Hi Shu! here's the new service I've been helping advise the founder (she's awes…"
type textarea "x"
type textarea "Hi Shu! here's the new service I've been helping advise the founder (she's awes…"
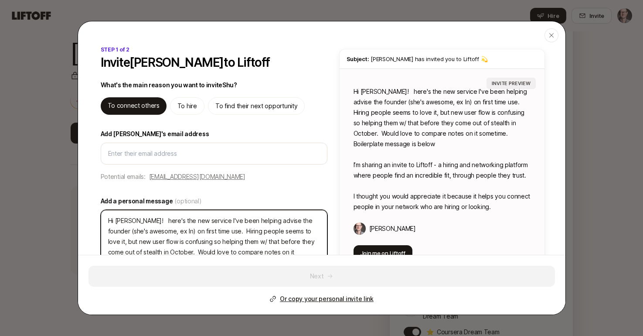
type textarea "x"
type textarea "Hi Shu! here's the new service I've been helping advise the founder (she's awes…"
type textarea "x"
type textarea "Hi Shu! here's the new service I've been helping advise the founder (she's awes…"
type textarea "x"
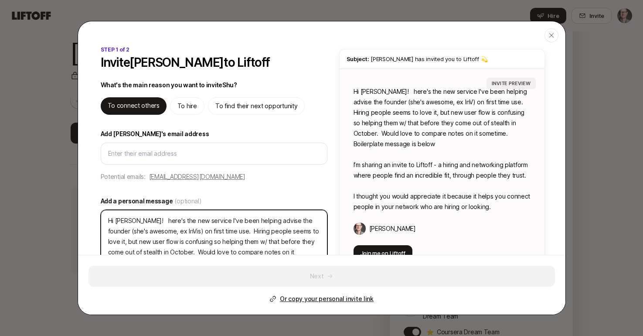
type textarea "Hi Shu! here's the new service I've been helping advise the founder (she's awes…"
type textarea "x"
type textarea "Hi Shu! here's the new service I've been helping advise the founder (she's awes…"
type textarea "x"
type textarea "Hi Shu! here's the new service I've been helping advise the founder (she's awes…"
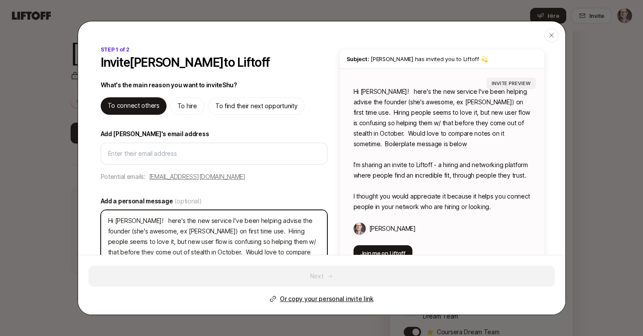
type textarea "x"
drag, startPoint x: 215, startPoint y: 229, endPoint x: 212, endPoint y: 244, distance: 14.7
click at [214, 232] on textarea "Hi Shu! here's the new service I've been helping advise the founder (she's awes…" at bounding box center [214, 273] width 227 height 127
type textarea "Hi Shu! here's the new service I've been helping advise the founder (she's awes…"
type textarea "x"
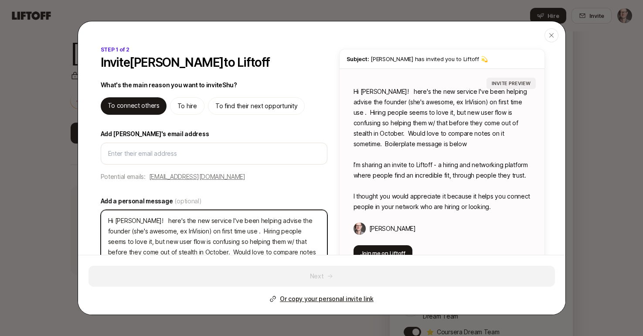
type textarea "Hi Shu! here's the new service I've been helping advise the founder (she's awes…"
type textarea "x"
type textarea "Hi Shu! here's the new service I've been helping advise the founder (she's awes…"
type textarea "x"
type textarea "Hi Shu! here's the new service I've been helping advise the founder (she's awes…"
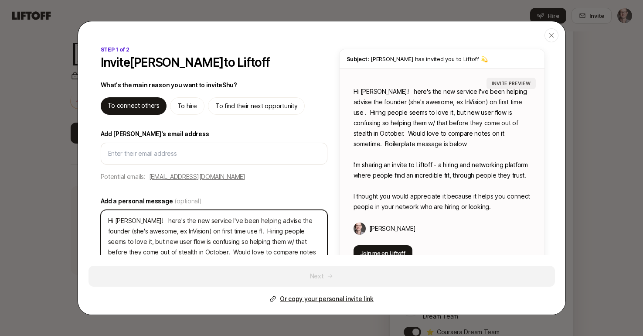
type textarea "x"
type textarea "Hi Shu! here's the new service I've been helping advise the founder (she's awes…"
type textarea "x"
type textarea "Hi Shu! here's the new service I've been helping advise the founder (she's awes…"
type textarea "x"
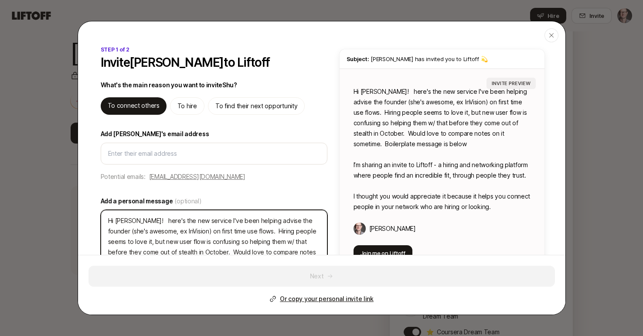
type textarea "Hi Shu! here's the new service I've been helping advise the founder (she's awes…"
type textarea "x"
type textarea "Hi Shu! here's the new service I've been helping advise the founder (she's awes…"
type textarea "x"
type textarea "Hi Shu! here's the new service I've been helping advise the founder (she's awes…"
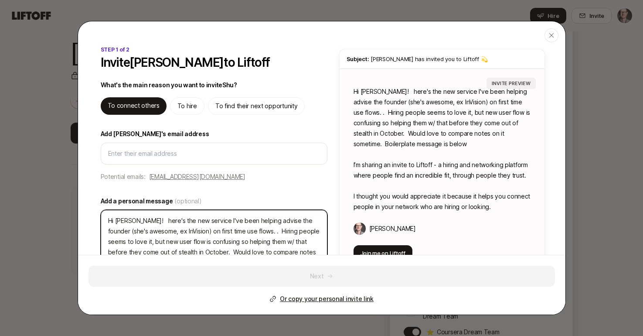
type textarea "x"
type textarea "Hi Shu! here's the new service I've been helping advise the founder (she's awes…"
type textarea "x"
type textarea "Hi Shu! here's the new service I've been helping advise the founder (she's awes…"
type textarea "x"
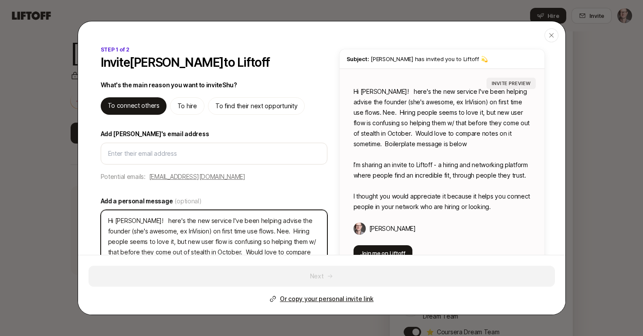
type textarea "Hi Shu! here's the new service I've been helping advise the founder (she's awes…"
type textarea "x"
type textarea "Hi Shu! here's the new service I've been helping advise the founder (she's awes…"
type textarea "x"
type textarea "Hi Shu! here's the new service I've been helping advise the founder (she's awes…"
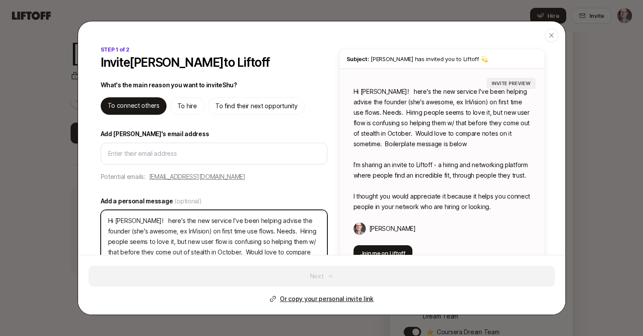
type textarea "x"
type textarea "Hi Shu! here's the new service I've been helping advise the founder (she's awes…"
type textarea "x"
type textarea "Hi Shu! here's the new service I've been helping advise the founder (she's awes…"
type textarea "x"
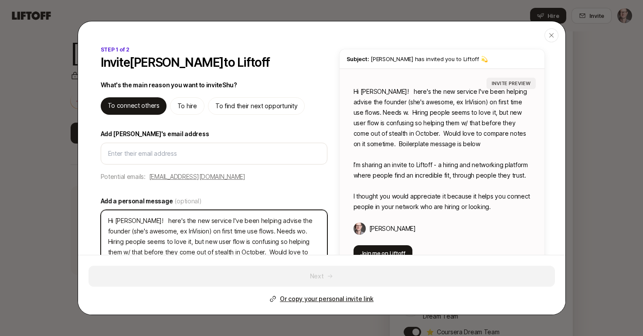
type textarea "Hi Shu! here's the new service I've been helping advise the founder (she's awes…"
type textarea "x"
type textarea "Hi Shu! here's the new service I've been helping advise the founder (she's awes…"
type textarea "x"
type textarea "Hi Shu! here's the new service I've been helping advise the founder (she's awes…"
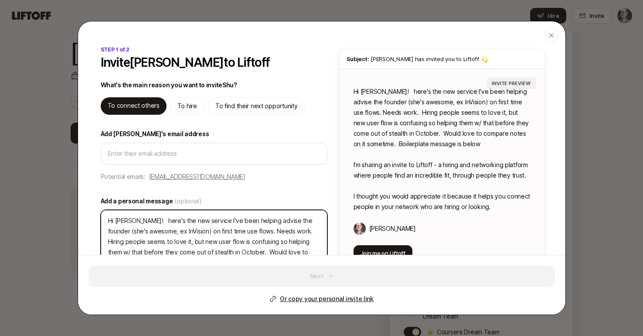
type textarea "x"
type textarea "Hi Shu! here's the new service I've been helping advise the founder (she's awes…"
type textarea "x"
type textarea "Hi Shu! here's the new service I've been helping advise the founder (she's awes…"
type textarea "x"
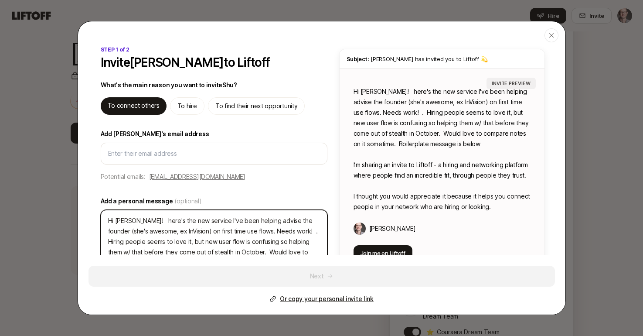
type textarea "Hi Shu! here's the new service I've been helping advise the founder (she's awes…"
type textarea "x"
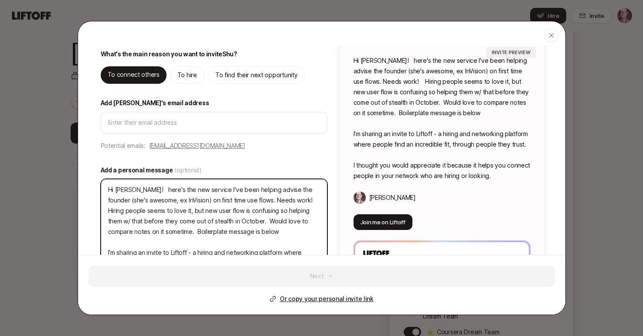
scroll to position [32, 0]
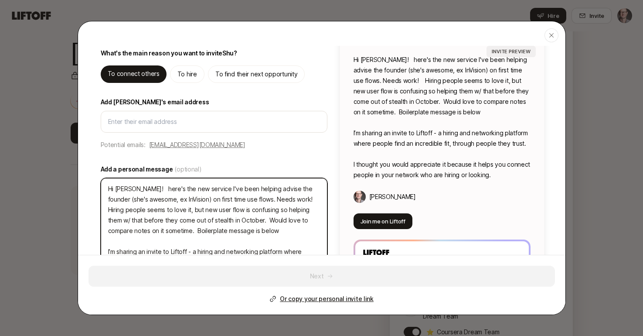
click at [288, 202] on textarea "Hi Shu! here's the new service I've been helping advise the founder (she's awes…" at bounding box center [214, 241] width 227 height 127
type textarea "Hi Shu! here's the new service I've been helping advise the founder (she's awes…"
type textarea "x"
type textarea "Hi Shu! here's the new service I've been helping advise the founder (she's awes…"
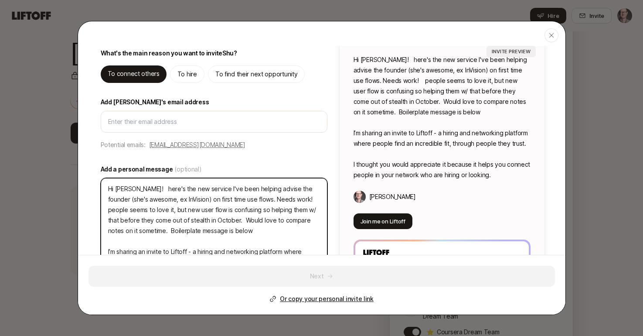
type textarea "x"
type textarea "Hi Shu! here's the new service I've been helping advise the founder (she's awes…"
type textarea "x"
type textarea "Hi Shu! here's the new service I've been helping advise the founder (she's awes…"
type textarea "x"
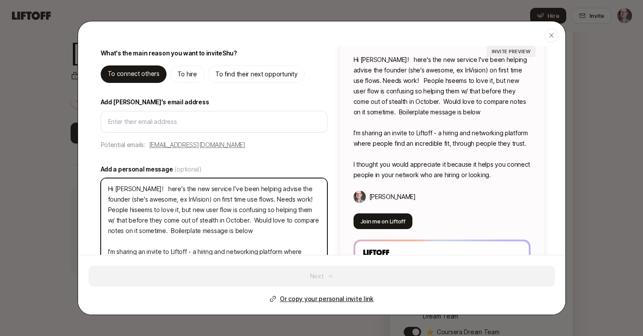
type textarea "Hi Shu! here's the new service I've been helping advise the founder (she's awes…"
type textarea "x"
type textarea "Hi Shu! here's the new service I've been helping advise the founder (she's awes…"
type textarea "x"
type textarea "Hi Shu! here's the new service I've been helping advise the founder (she's awes…"
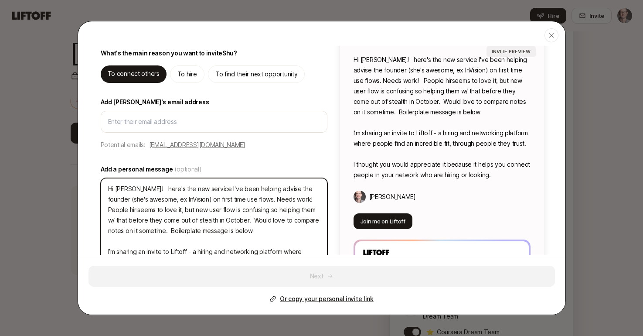
type textarea "x"
type textarea "Hi Shu! here's the new service I've been helping advise the founder (she's awes…"
type textarea "x"
type textarea "Hi Shu! here's the new service I've been helping advise the founder (she's awes…"
type textarea "x"
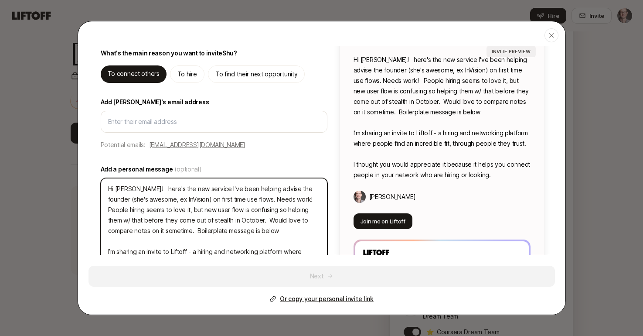
type textarea "Hi Shu! here's the new service I've been helping advise the founder (she's awes…"
type textarea "x"
click at [236, 223] on textarea "Hi Shu! here's the new service I've been helping advise the founder (she's awes…" at bounding box center [214, 241] width 227 height 127
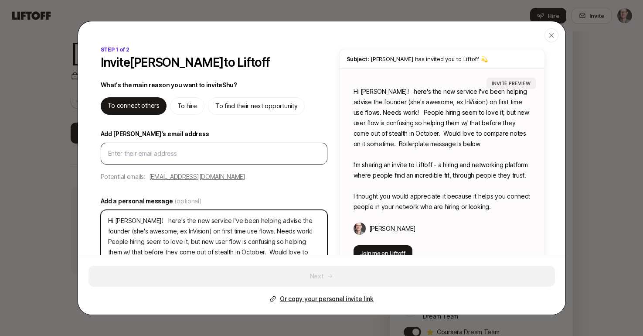
scroll to position [0, 0]
type textarea "Hi Shu! here's the new service I've been helping advise the founder (she's awes…"
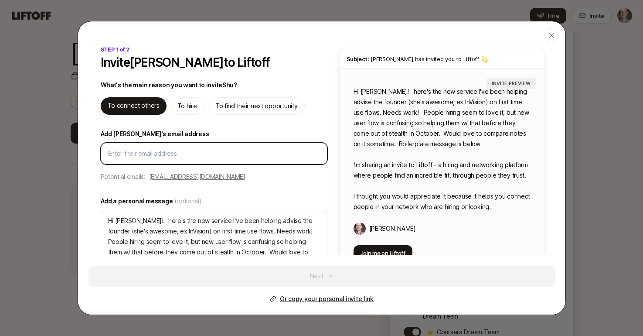
click at [145, 149] on input "Add Shu's email address" at bounding box center [214, 153] width 212 height 10
paste input "business@shudesign.com"
type input "business@shudesign.com"
type textarea "x"
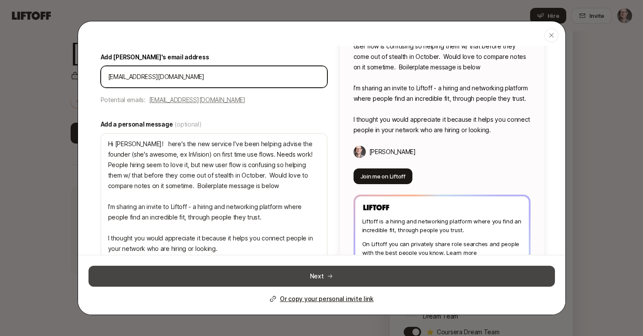
scroll to position [77, 0]
type input "business@shudesign.com"
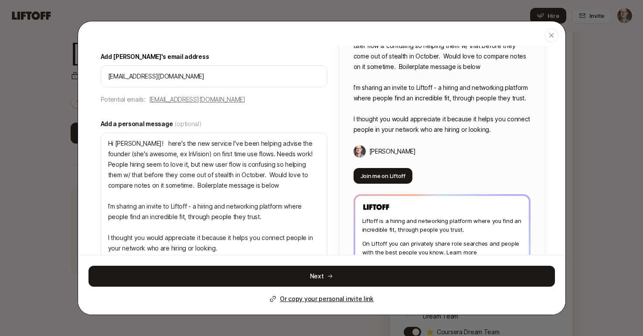
click at [319, 279] on button "Next" at bounding box center [322, 276] width 467 height 21
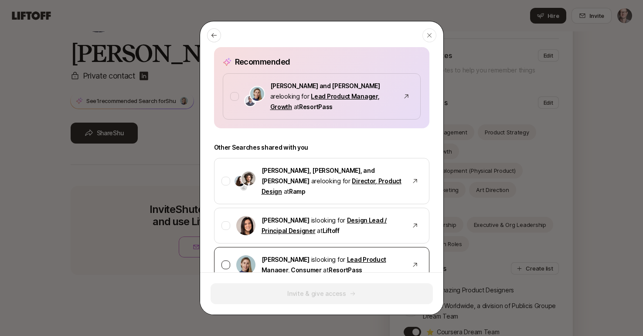
scroll to position [97, 0]
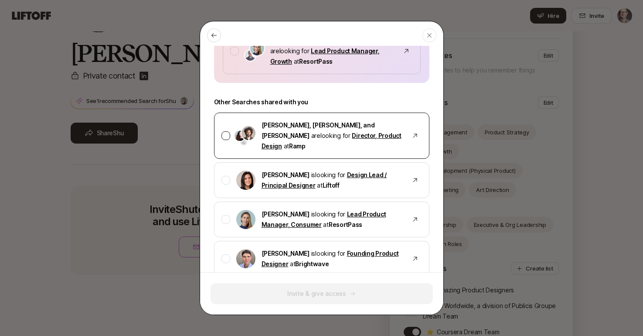
click at [226, 131] on div at bounding box center [226, 135] width 9 height 9
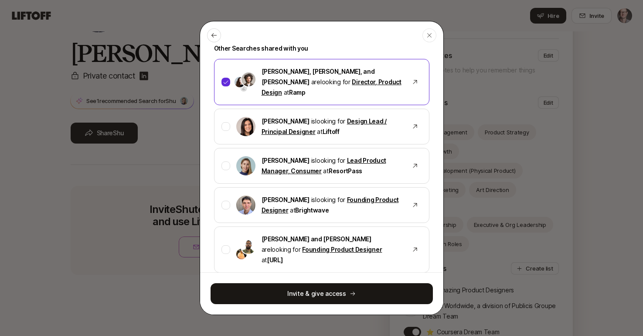
scroll to position [169, 0]
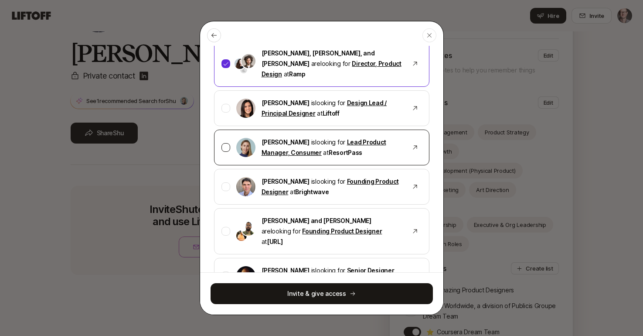
click at [227, 143] on div at bounding box center [226, 147] width 9 height 9
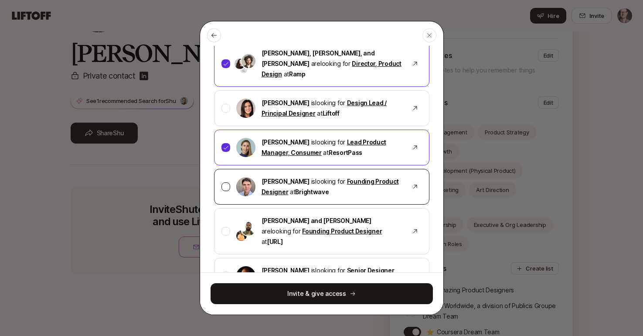
click at [224, 182] on div at bounding box center [226, 186] width 9 height 9
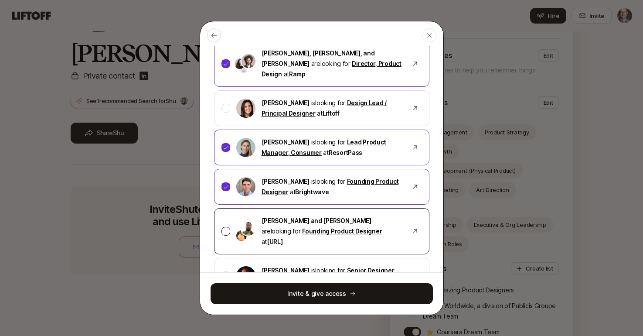
click at [229, 219] on div "Shubh Gupta and Karttikeya Mangalam are looking for Founding Product Designer a…" at bounding box center [322, 231] width 216 height 46
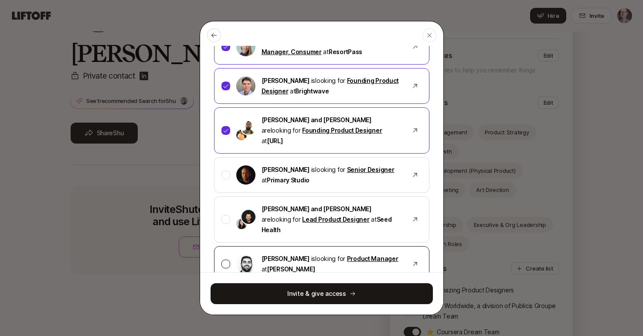
scroll to position [271, 0]
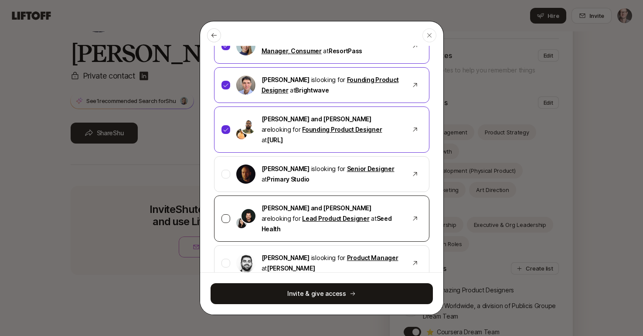
click at [227, 214] on div at bounding box center [226, 218] width 9 height 9
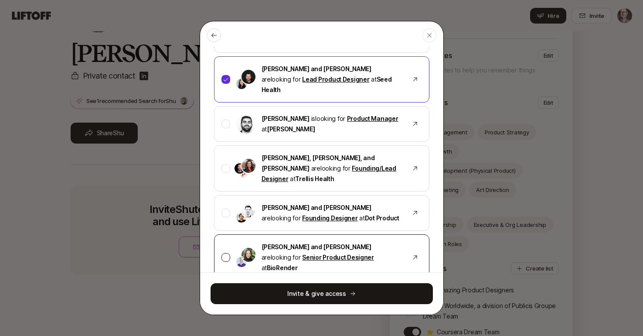
scroll to position [412, 0]
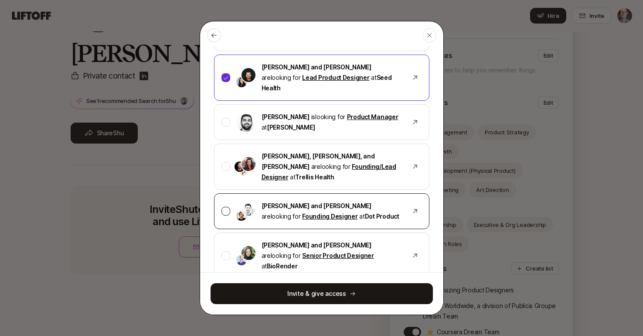
click at [225, 207] on div at bounding box center [226, 211] width 9 height 9
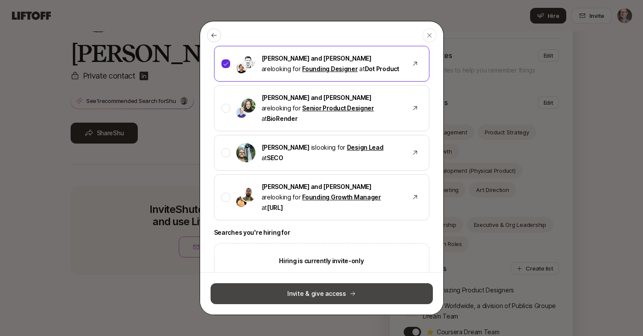
scroll to position [559, 0]
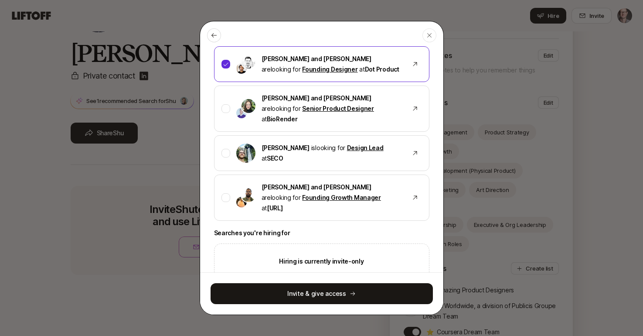
click at [318, 289] on button "Invite & give access" at bounding box center [322, 293] width 222 height 21
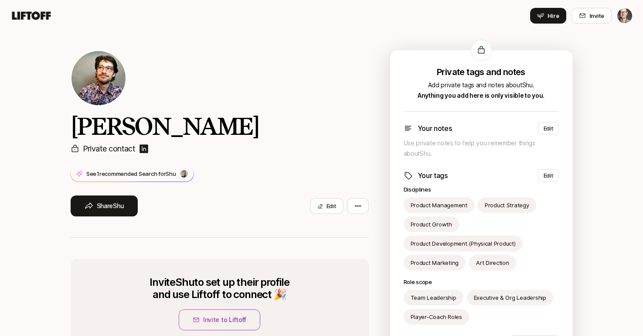
scroll to position [10, 0]
click at [356, 204] on html "Home Searches People Your Private Network Hire Hire Invite Shu Lai Private cont…" at bounding box center [321, 158] width 643 height 336
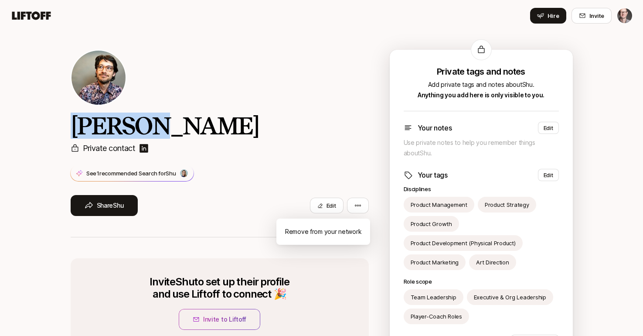
click at [261, 109] on html "Home Searches People Your Private Network Hire Hire Invite Shu Lai Private cont…" at bounding box center [321, 158] width 643 height 336
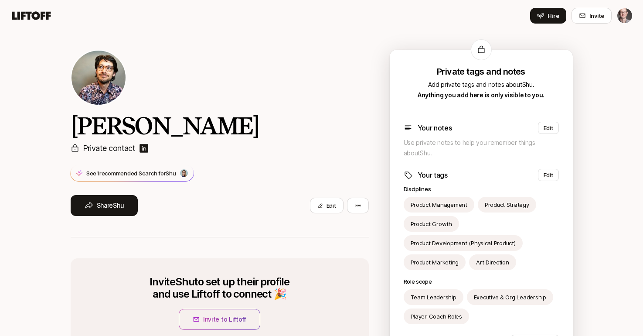
click at [27, 18] on icon at bounding box center [31, 16] width 42 height 12
